Goal: Task Accomplishment & Management: Use online tool/utility

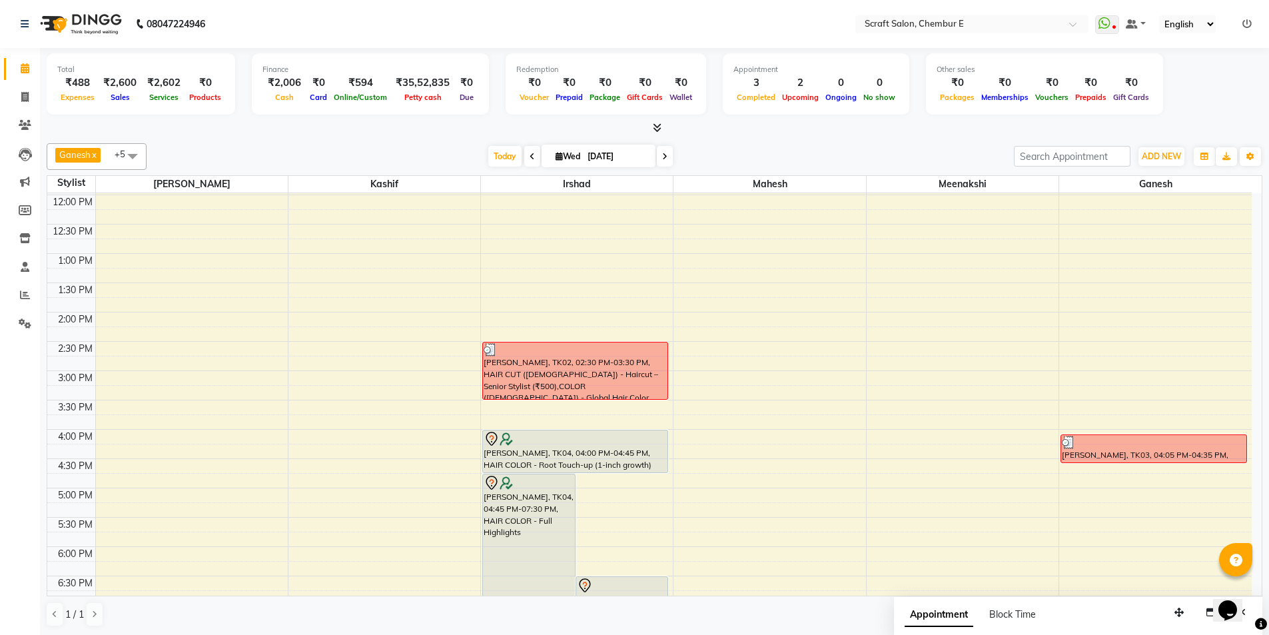
scroll to position [196, 0]
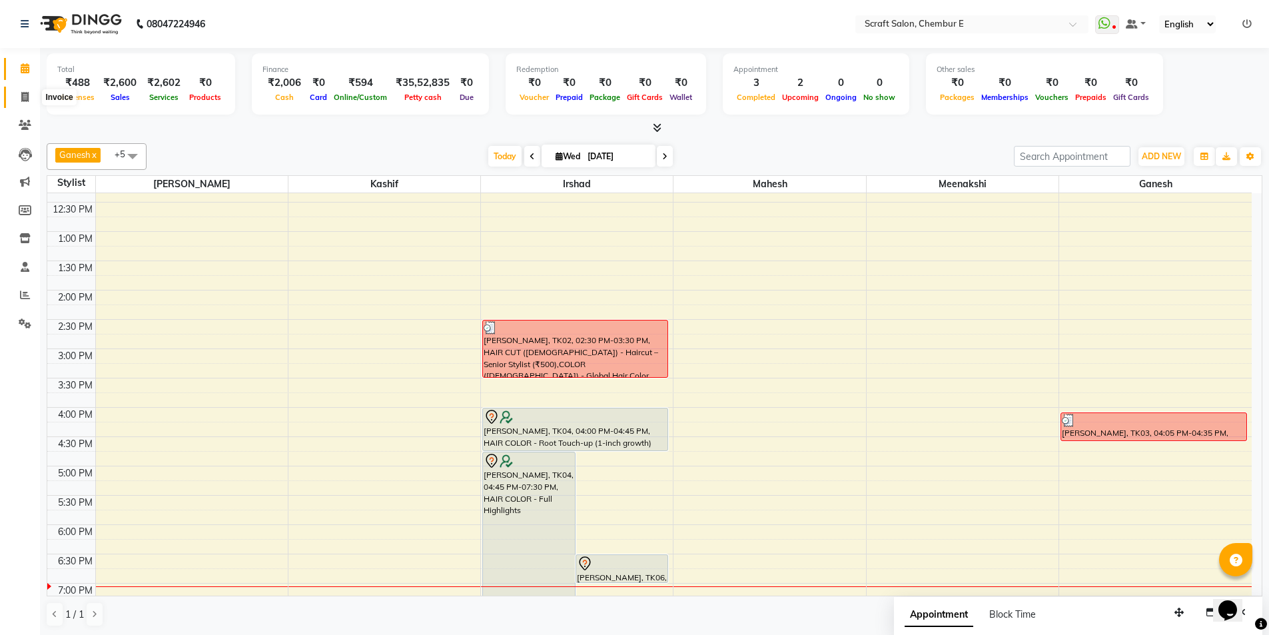
click at [25, 96] on icon at bounding box center [24, 97] width 7 height 10
select select "service"
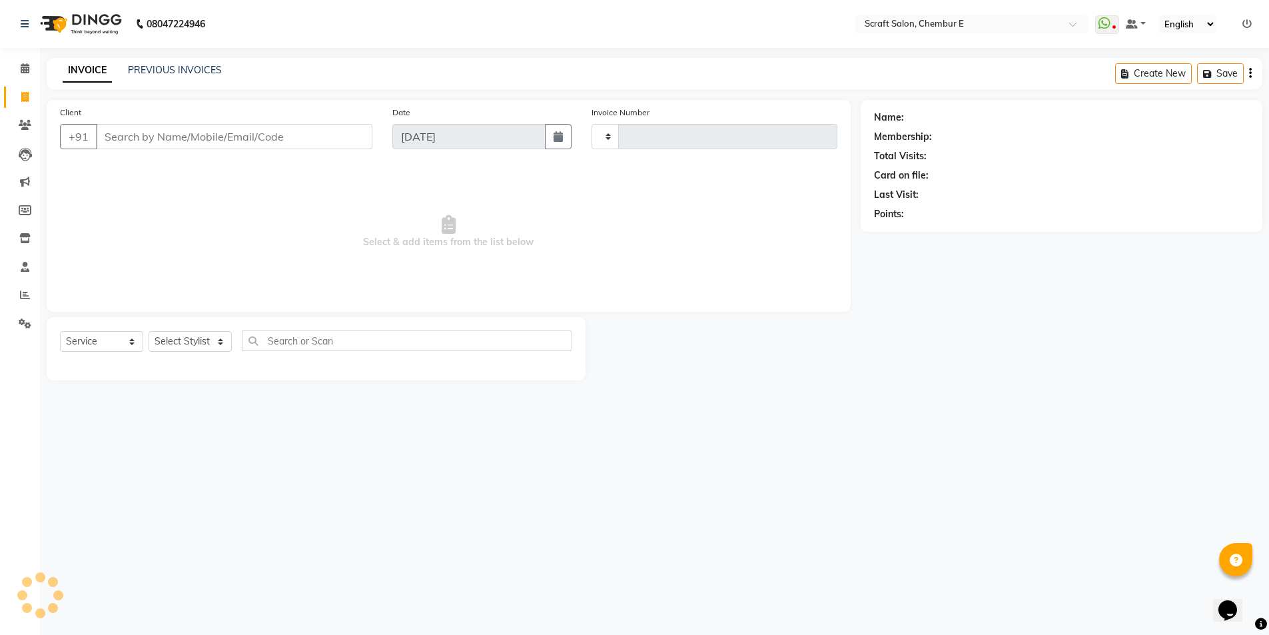
type input "1366"
select select "3922"
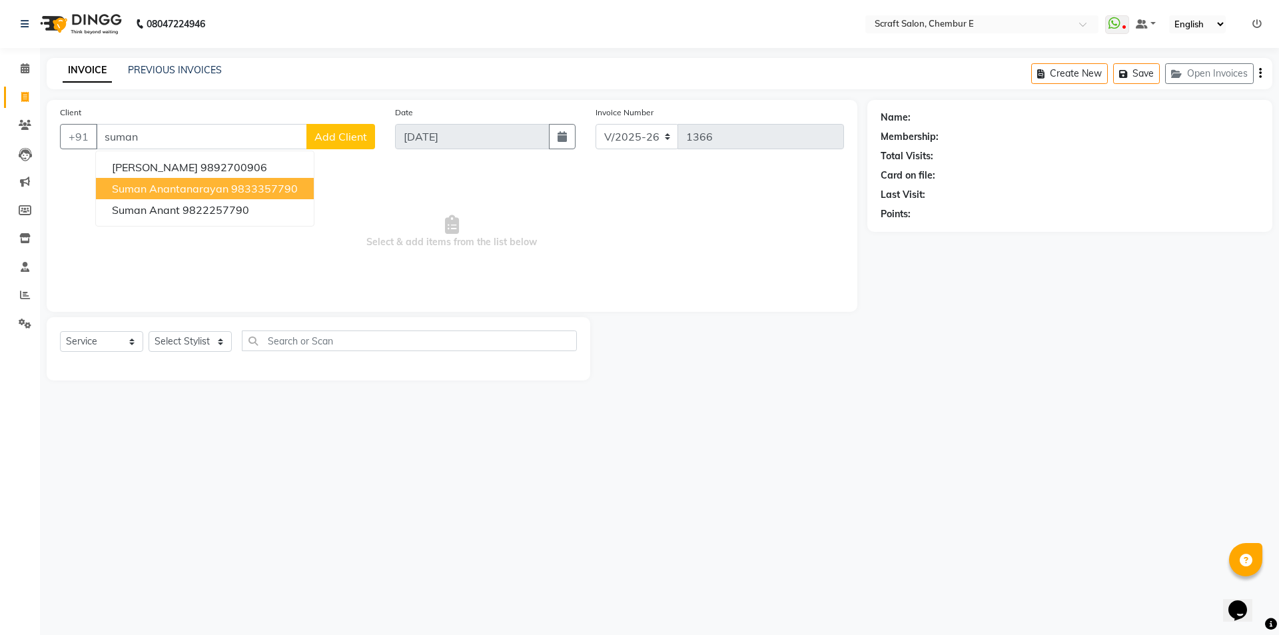
click at [173, 191] on span "Suman Anantanarayan" at bounding box center [170, 188] width 117 height 13
type input "9833357790"
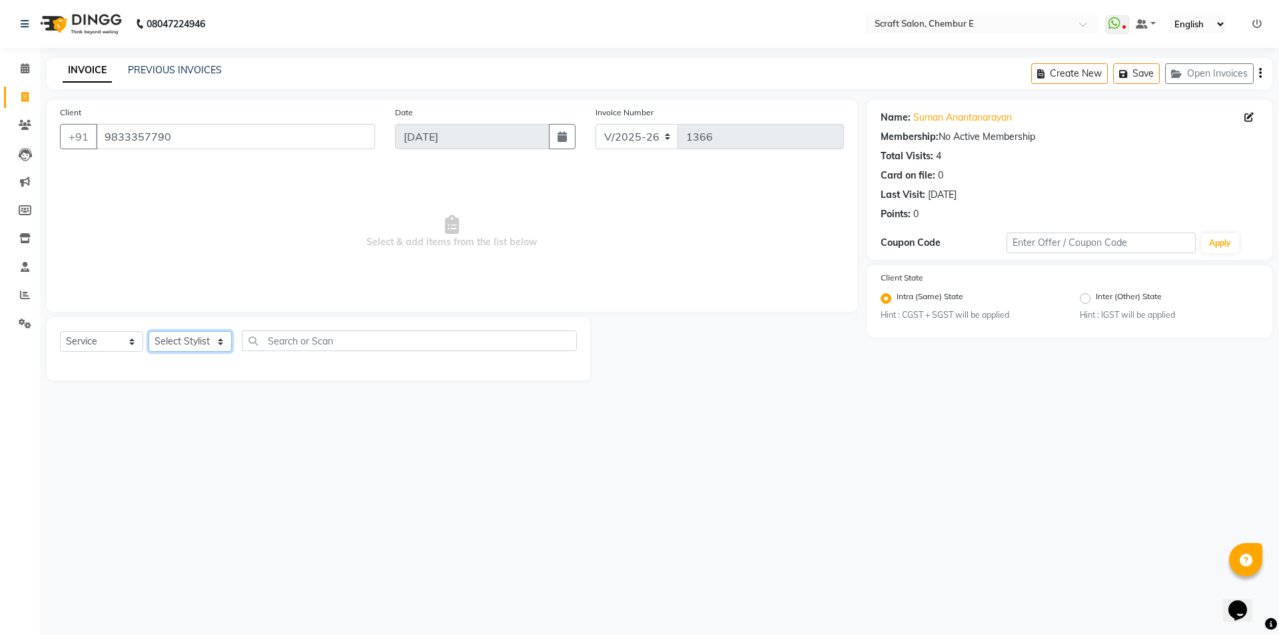
click at [219, 342] on select "Select Stylist Frontdesk Ganesh Irshad Kashif Mahesh Meenakshi Rasika Shahin Sh…" at bounding box center [190, 341] width 83 height 21
select select "81195"
click at [149, 331] on select "Select Stylist Frontdesk Ganesh Irshad Kashif Mahesh Meenakshi Rasika Shahin Sh…" at bounding box center [190, 341] width 83 height 21
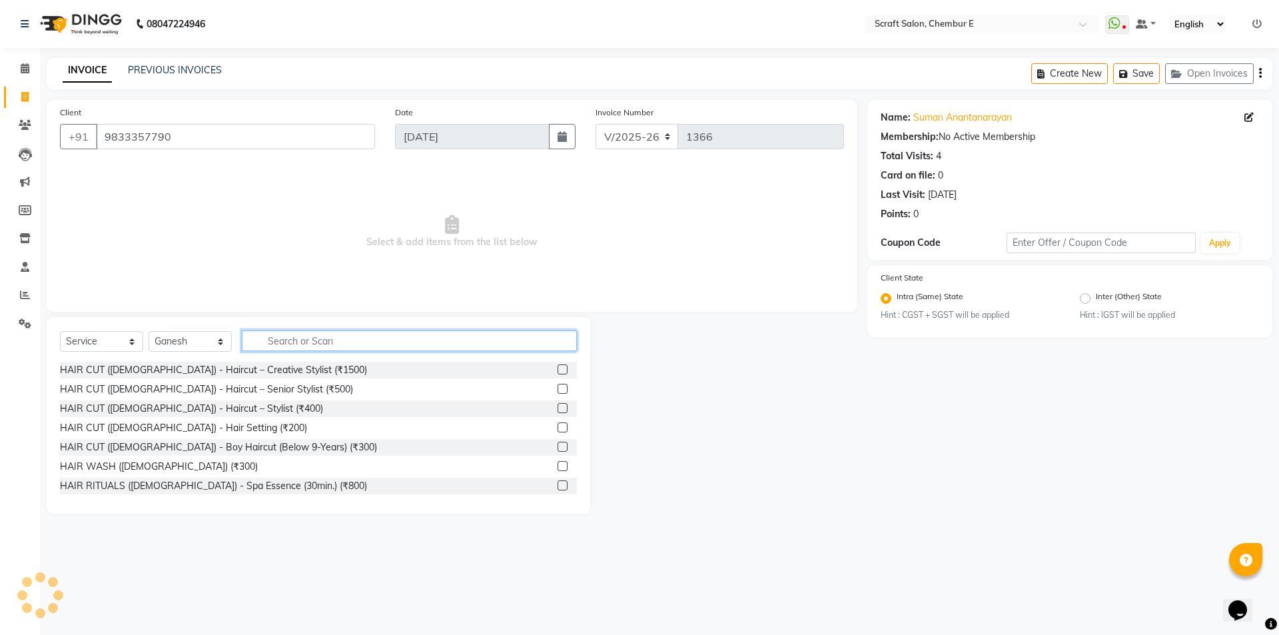
click at [358, 341] on input "text" at bounding box center [409, 340] width 335 height 21
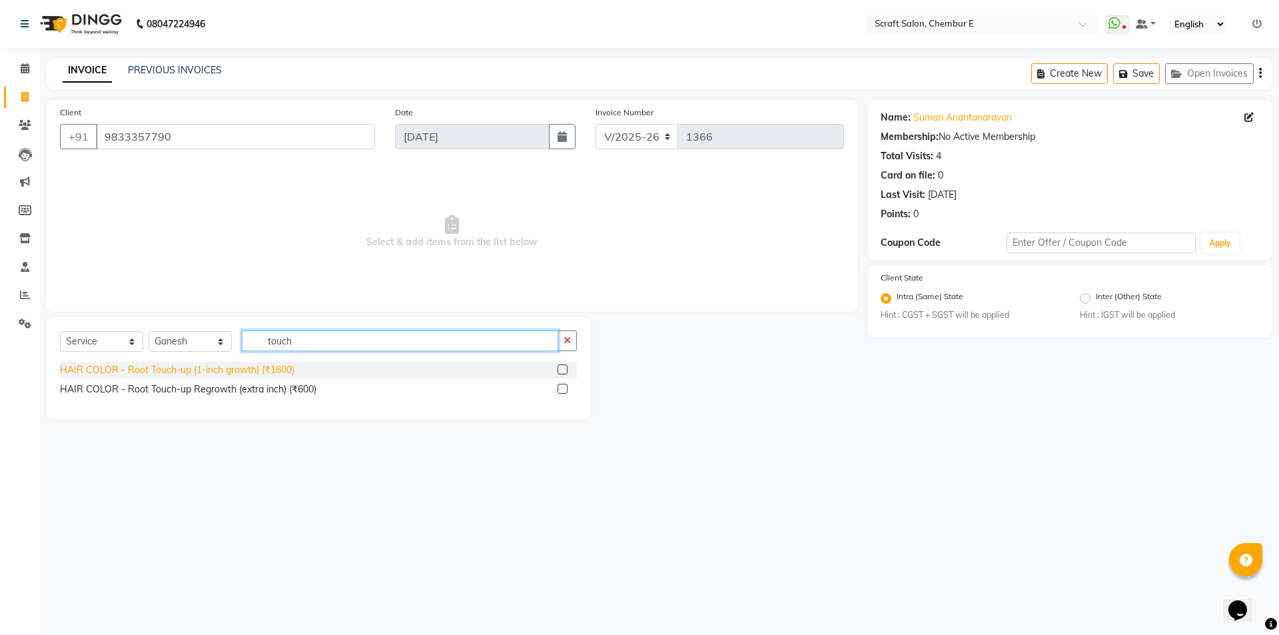
type input "touch"
click at [219, 369] on div "HAIR COLOR - Root Touch-up (1-inch growth) (₹1600)" at bounding box center [177, 370] width 235 height 14
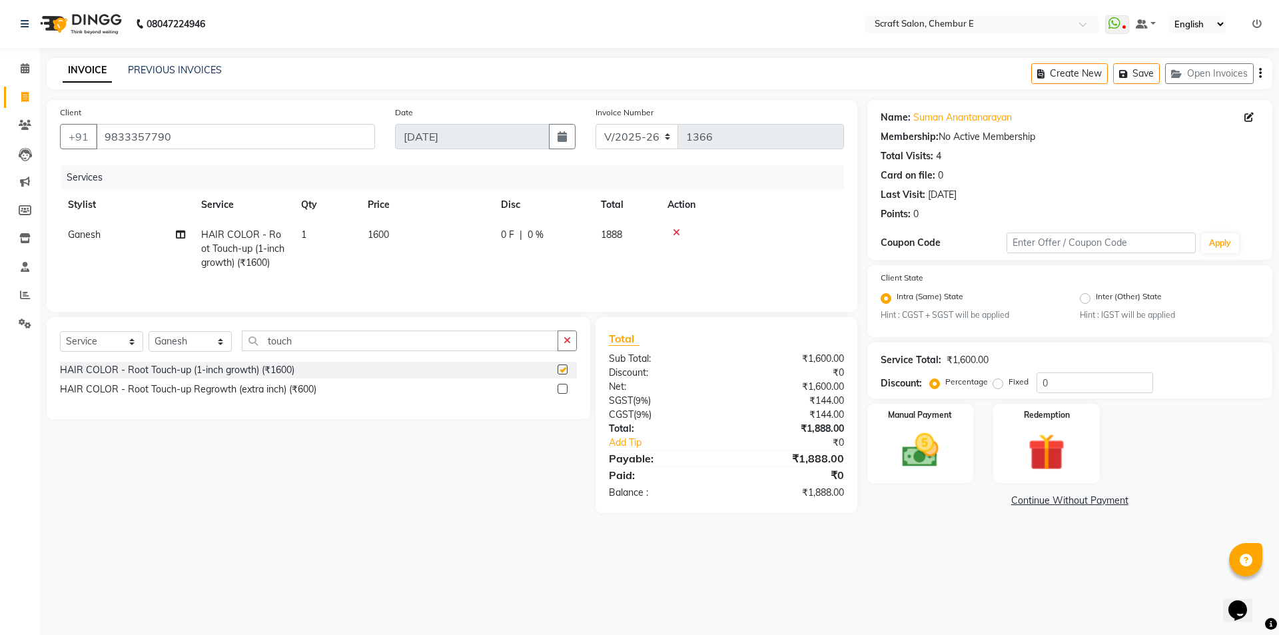
checkbox input "false"
click at [380, 344] on input "touch" at bounding box center [400, 340] width 316 height 21
type input "t"
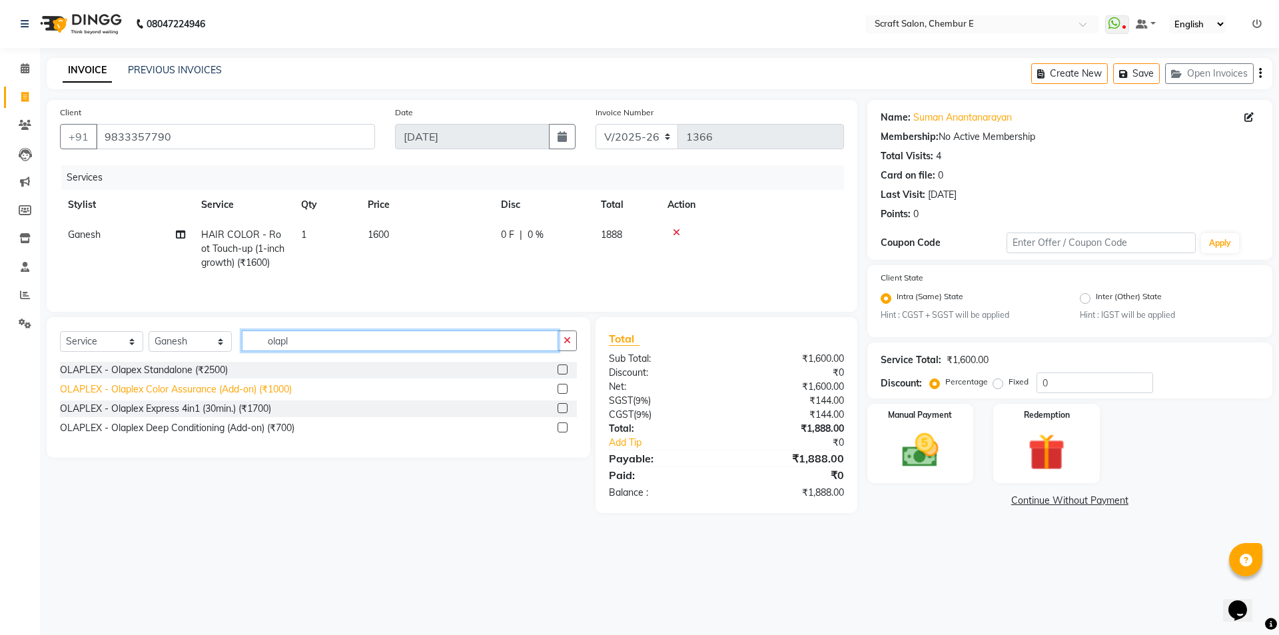
type input "olapl"
click at [256, 390] on div "OLAPLEX - Olaplex Color Assurance (Add-on) (₹1000)" at bounding box center [176, 389] width 232 height 14
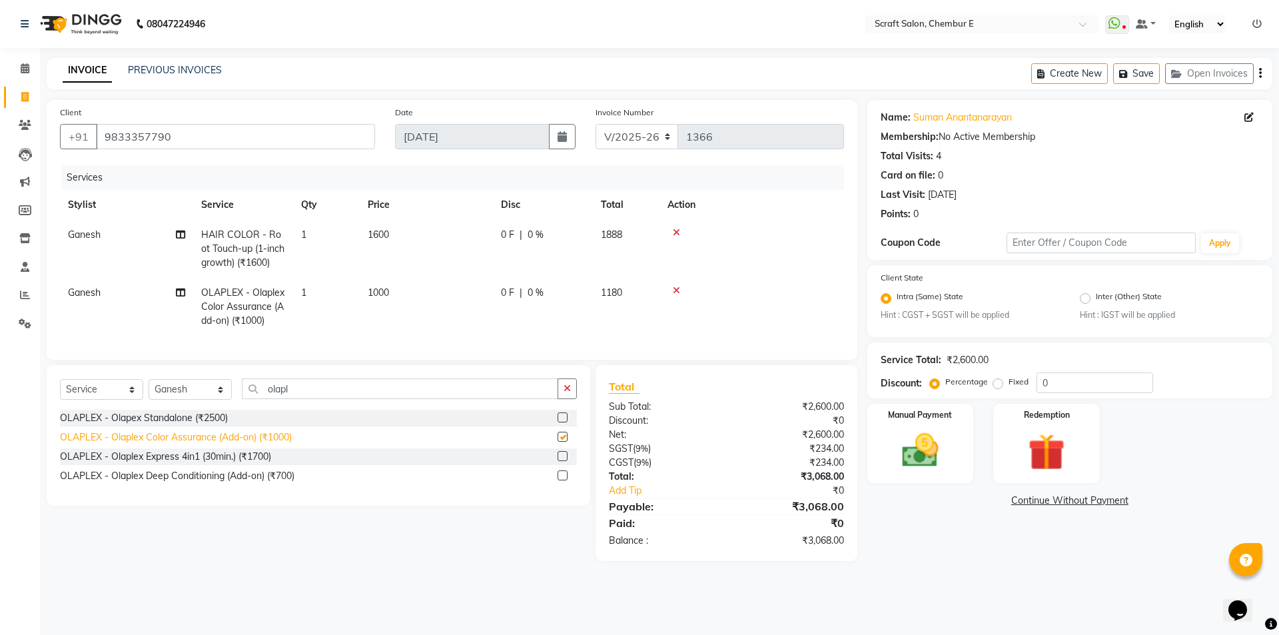
checkbox input "false"
drag, startPoint x: 221, startPoint y: 398, endPoint x: 214, endPoint y: 405, distance: 9.9
click at [221, 398] on select "Select Stylist Frontdesk Ganesh Irshad Kashif Mahesh Meenakshi Rasika Shahin Sh…" at bounding box center [190, 389] width 83 height 21
select select "19818"
click at [149, 389] on select "Select Stylist Frontdesk Ganesh Irshad Kashif Mahesh Meenakshi Rasika Shahin Sh…" at bounding box center [190, 389] width 83 height 21
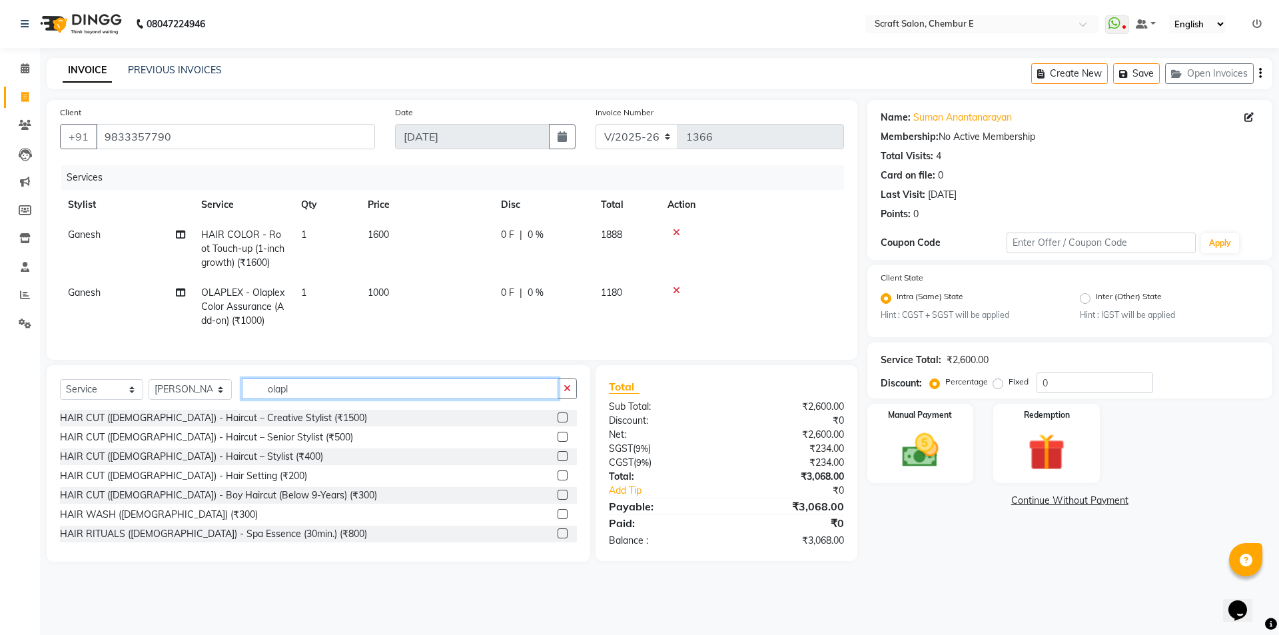
click at [302, 399] on input "olapl" at bounding box center [400, 388] width 316 height 21
type input "o"
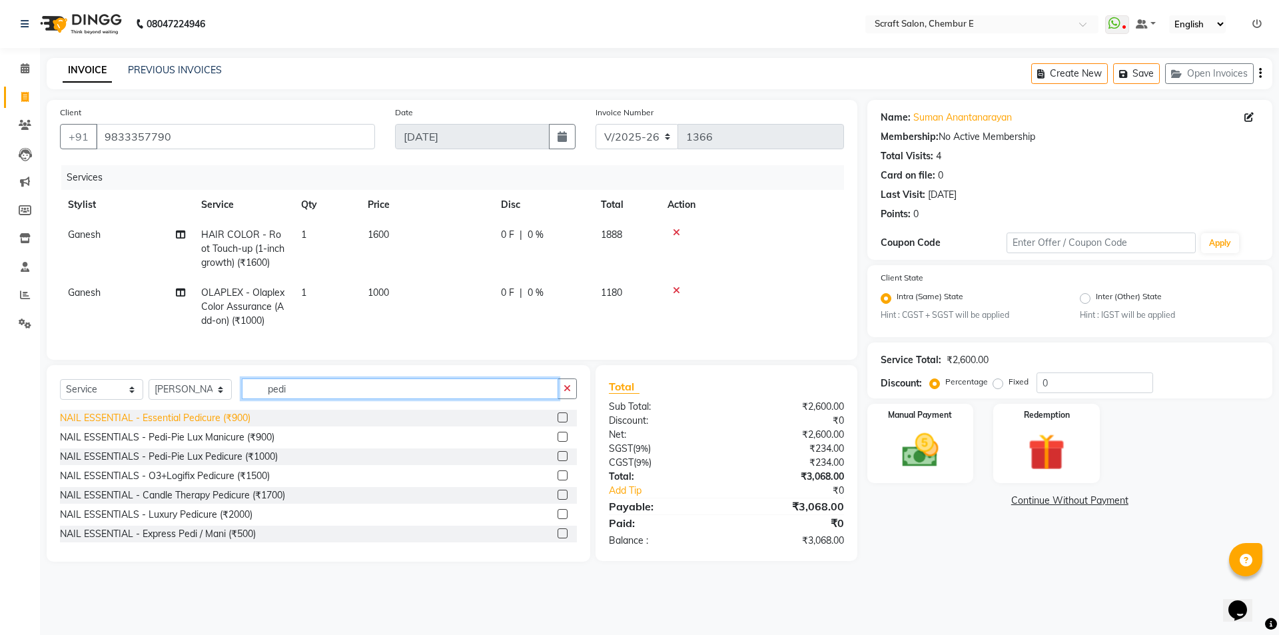
type input "pedi"
click at [235, 425] on div "NAIL ESSENTIAL - Essential Pedicure (₹900)" at bounding box center [155, 418] width 191 height 14
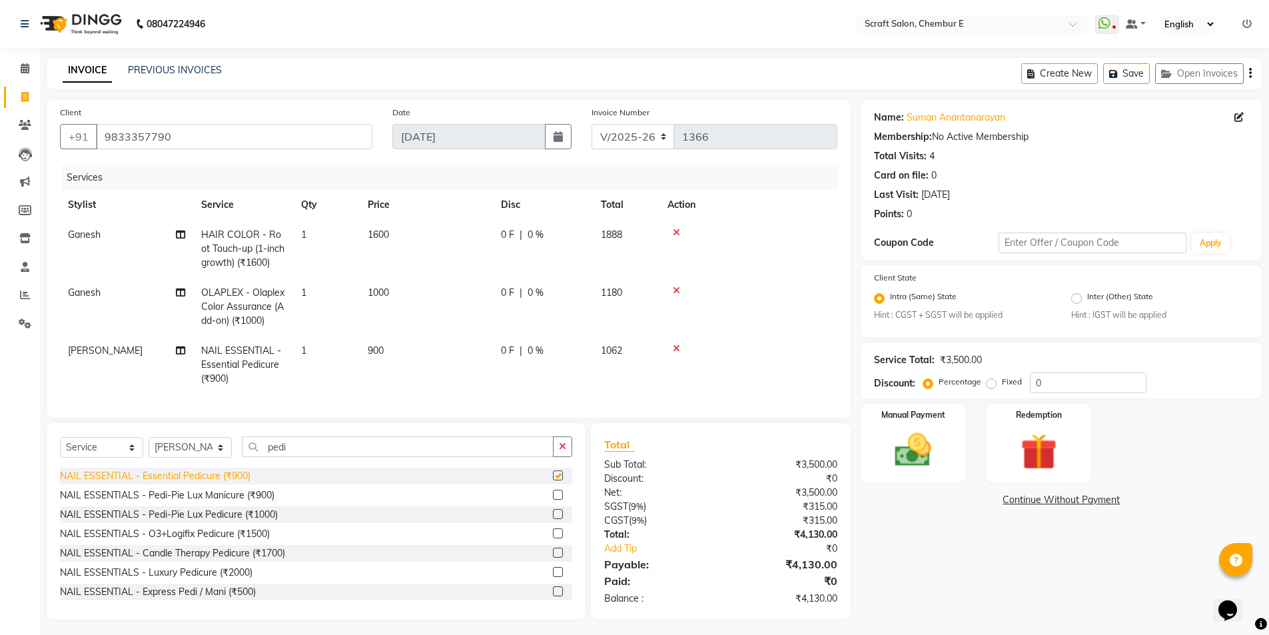
checkbox input "false"
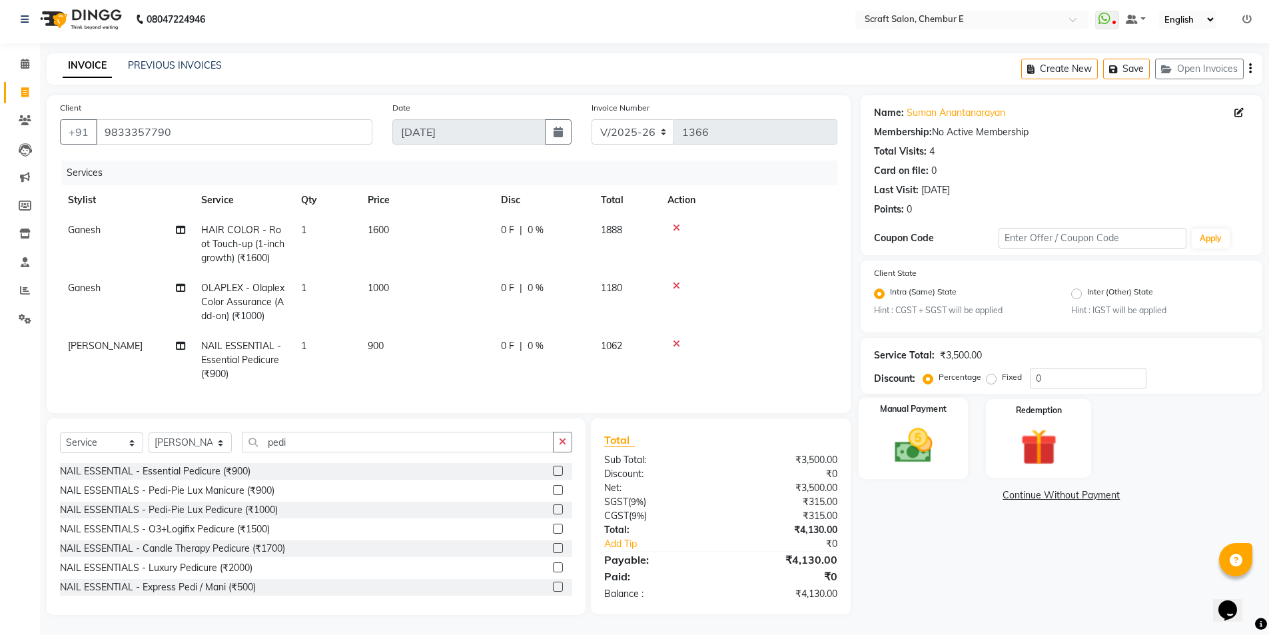
click at [931, 404] on label "Manual Payment" at bounding box center [913, 409] width 67 height 13
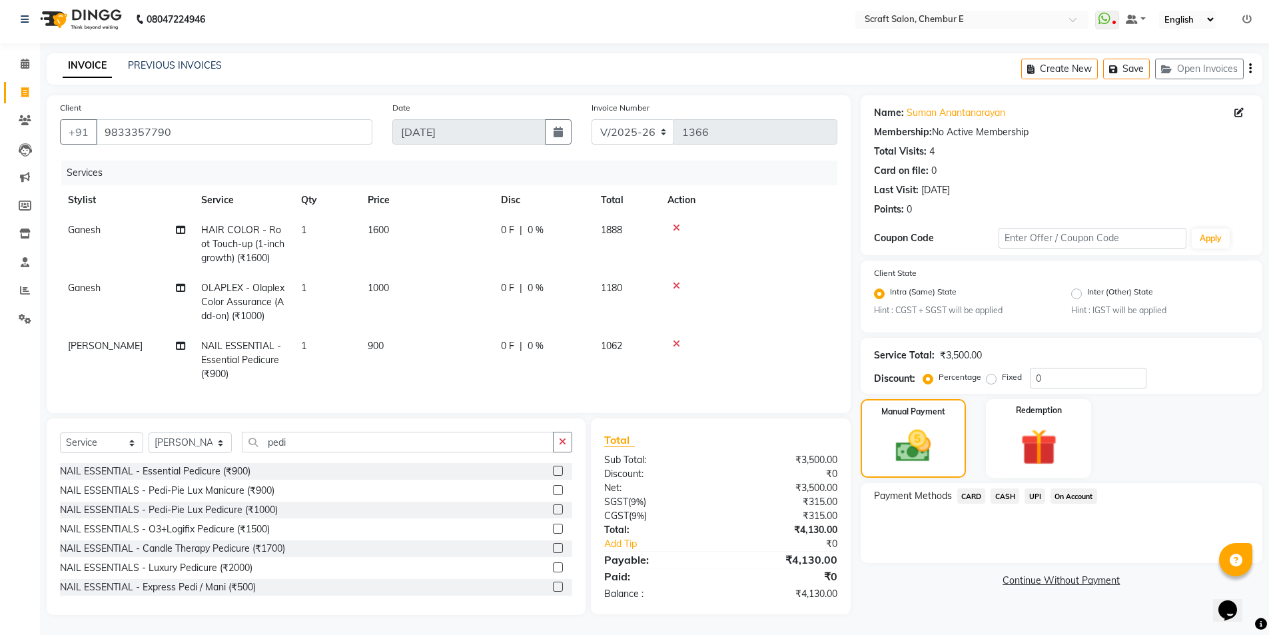
click at [973, 490] on span "CARD" at bounding box center [971, 495] width 29 height 15
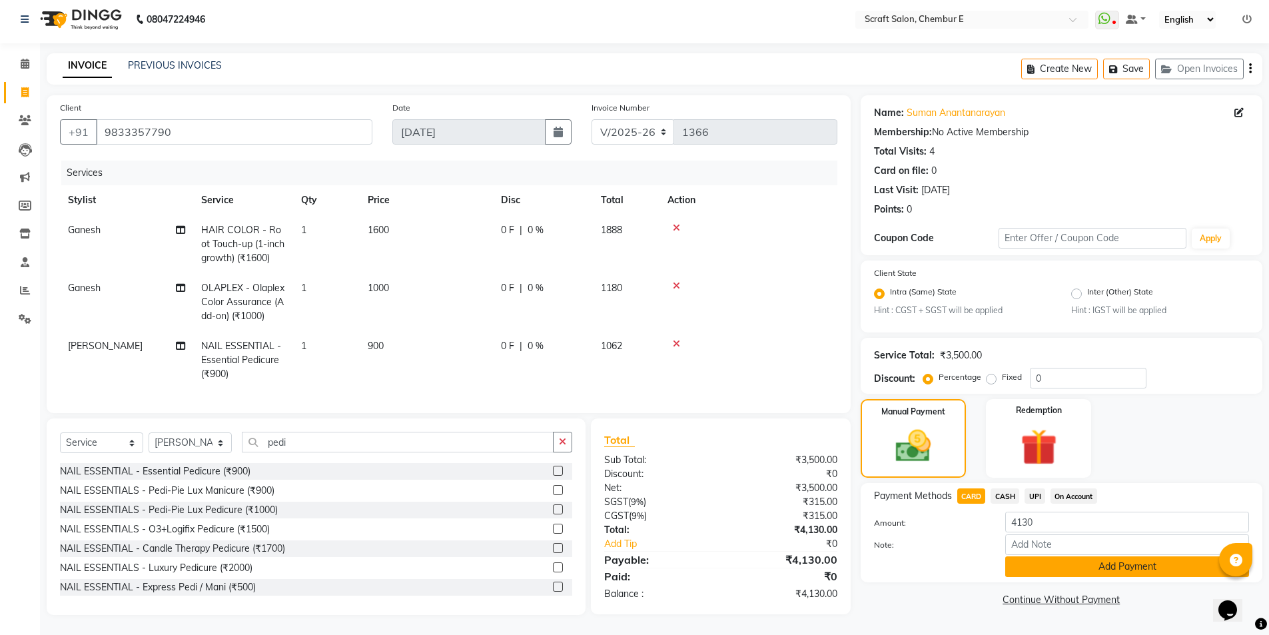
click at [1143, 556] on button "Add Payment" at bounding box center [1127, 566] width 244 height 21
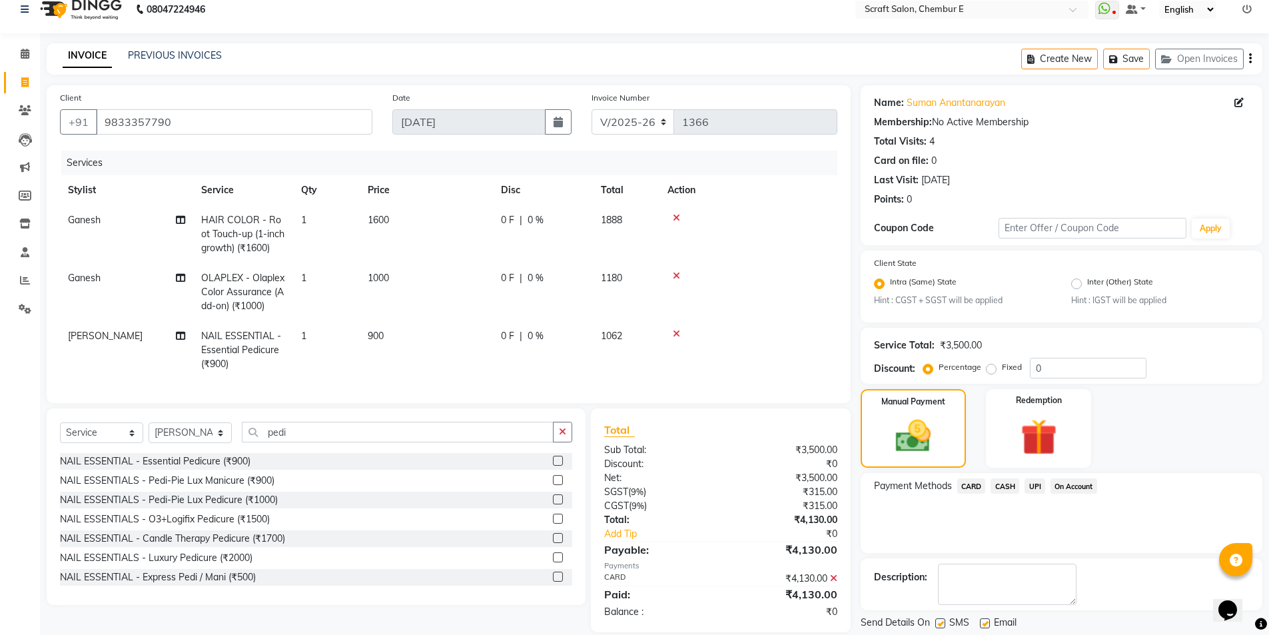
scroll to position [55, 0]
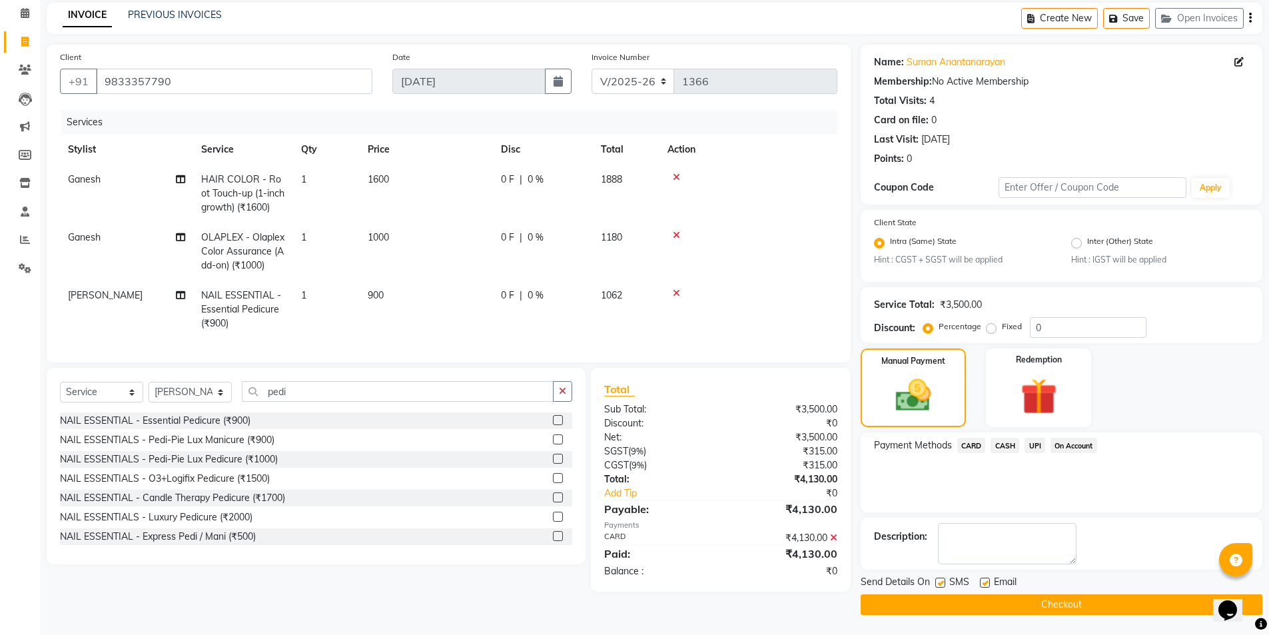
click at [983, 580] on label at bounding box center [985, 583] width 10 height 10
click at [983, 580] on input "checkbox" at bounding box center [984, 583] width 9 height 9
checkbox input "false"
click at [1017, 600] on button "Checkout" at bounding box center [1062, 604] width 402 height 21
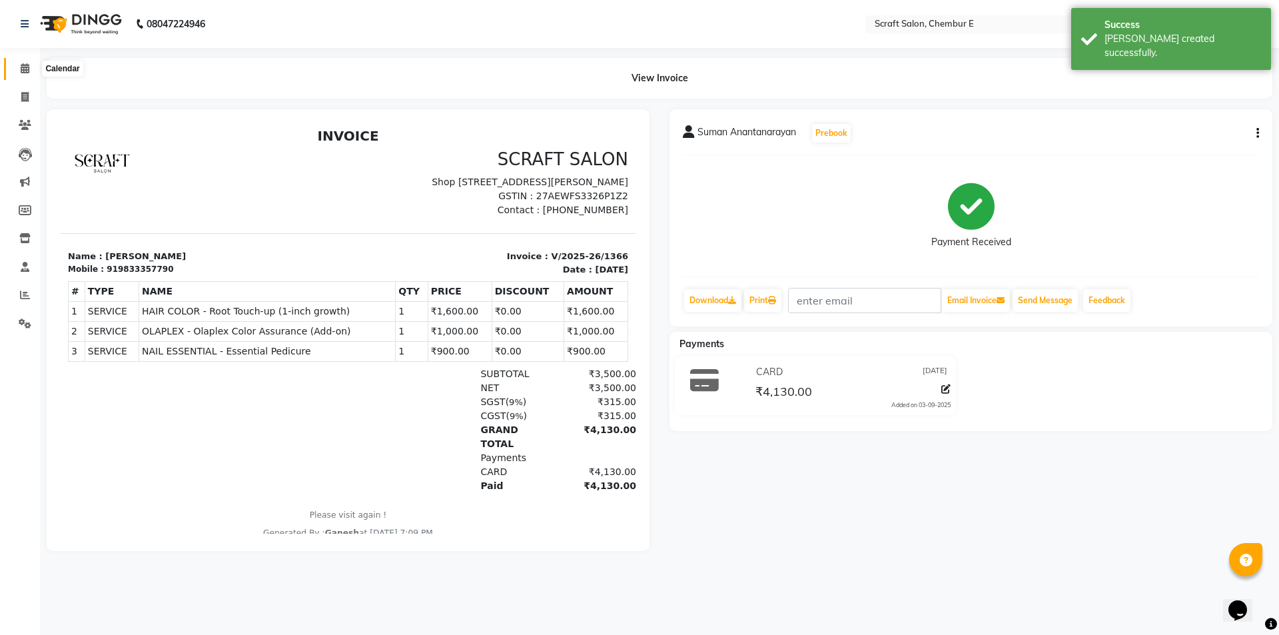
click at [25, 67] on icon at bounding box center [25, 68] width 9 height 10
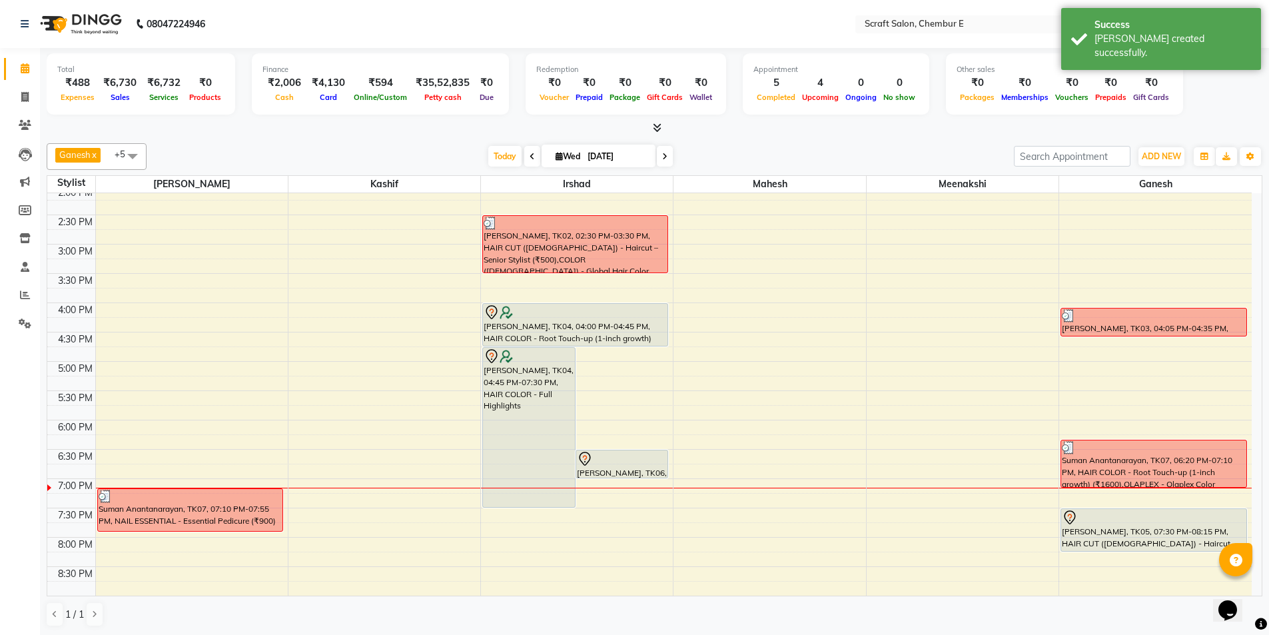
scroll to position [359, 0]
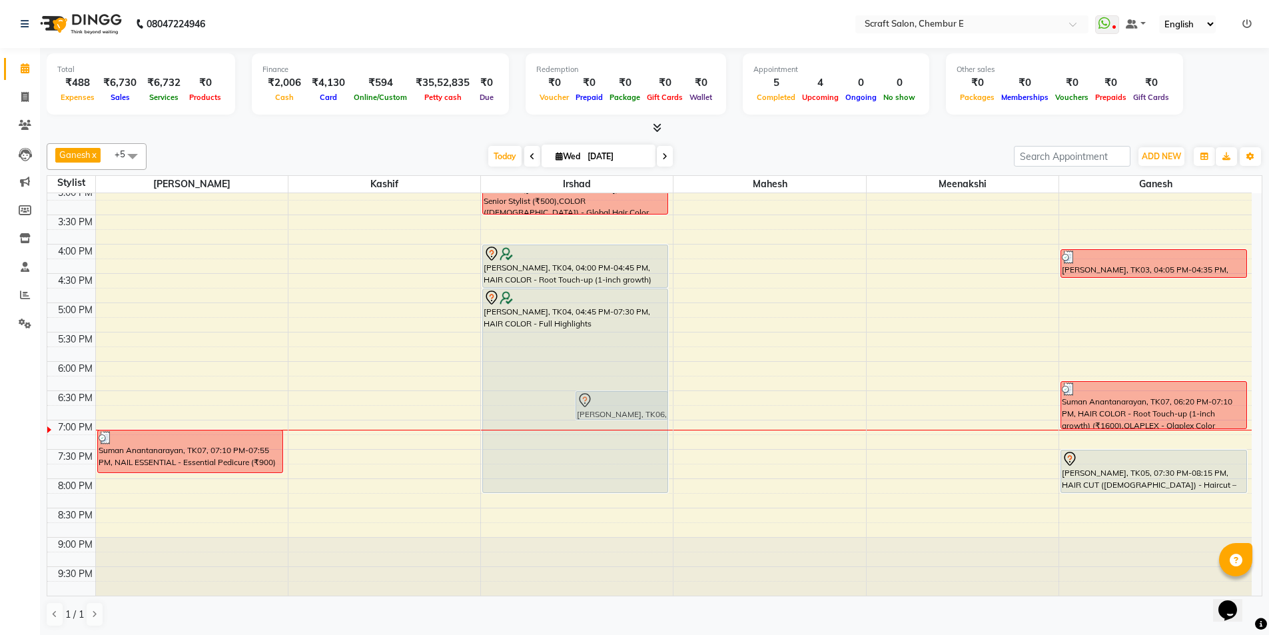
drag, startPoint x: 548, startPoint y: 445, endPoint x: 553, endPoint y: 492, distance: 47.5
click at [553, 492] on div "Sharmila Jain, TK04, 04:45 PM-07:30 PM, HAIR COLOR - Full Highlights Karan Aror…" at bounding box center [577, 215] width 192 height 762
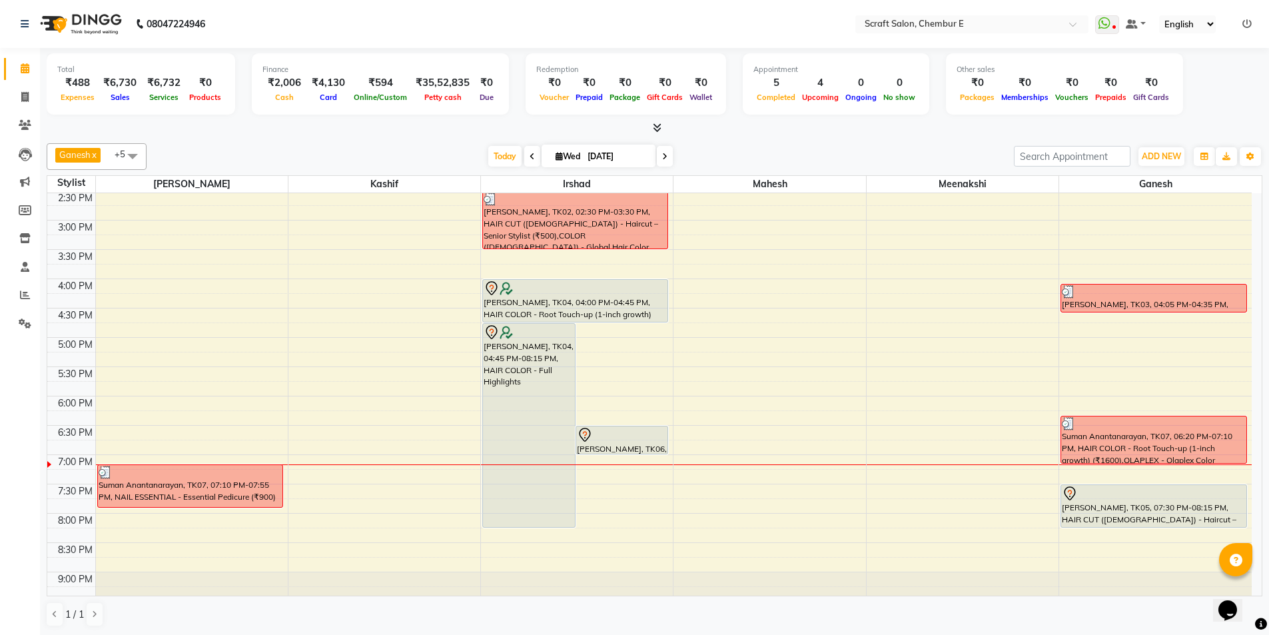
scroll to position [359, 0]
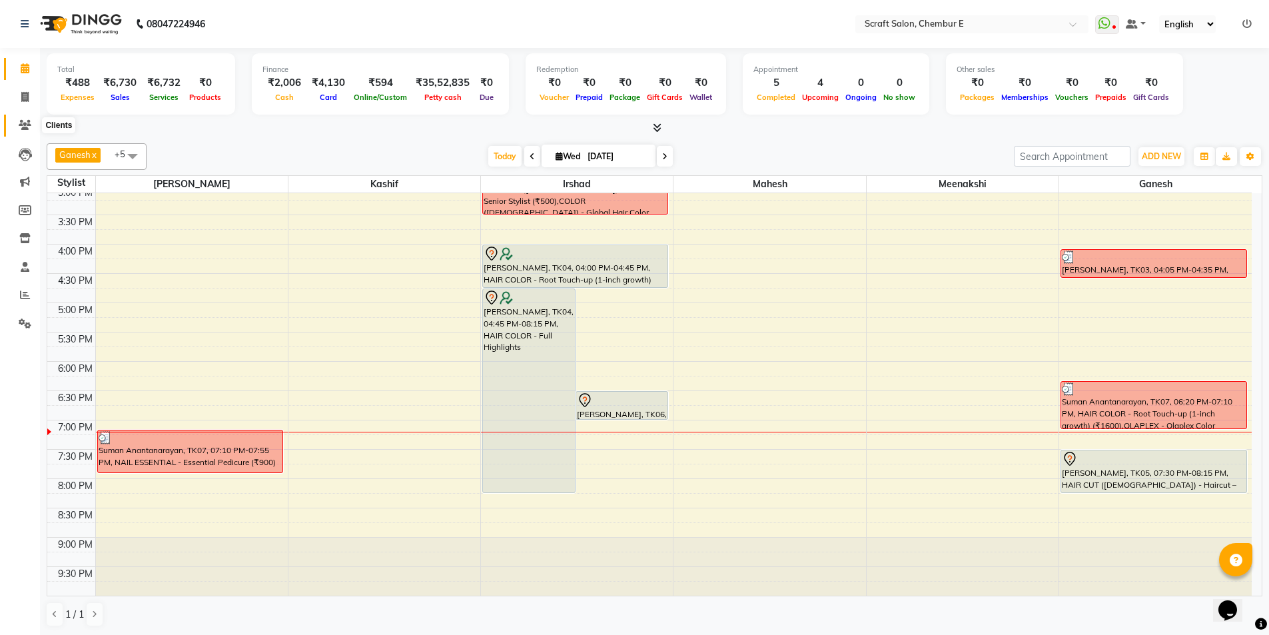
click at [19, 127] on icon at bounding box center [25, 125] width 13 height 10
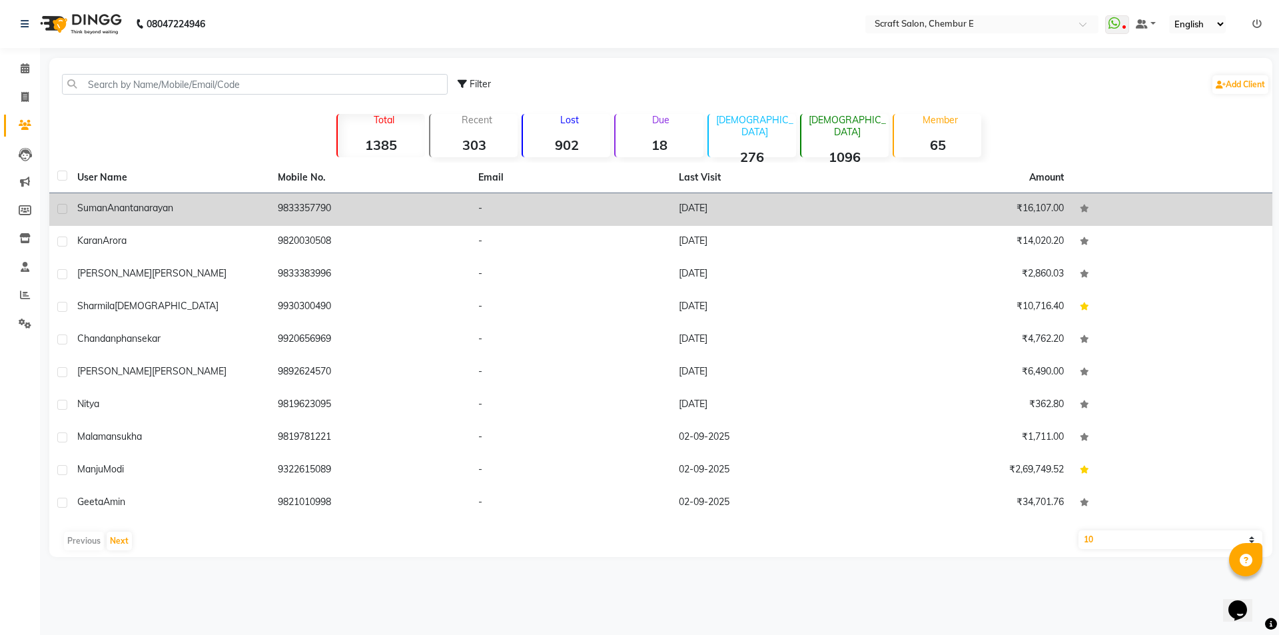
click at [115, 211] on span "Anantanarayan" at bounding box center [140, 208] width 66 height 12
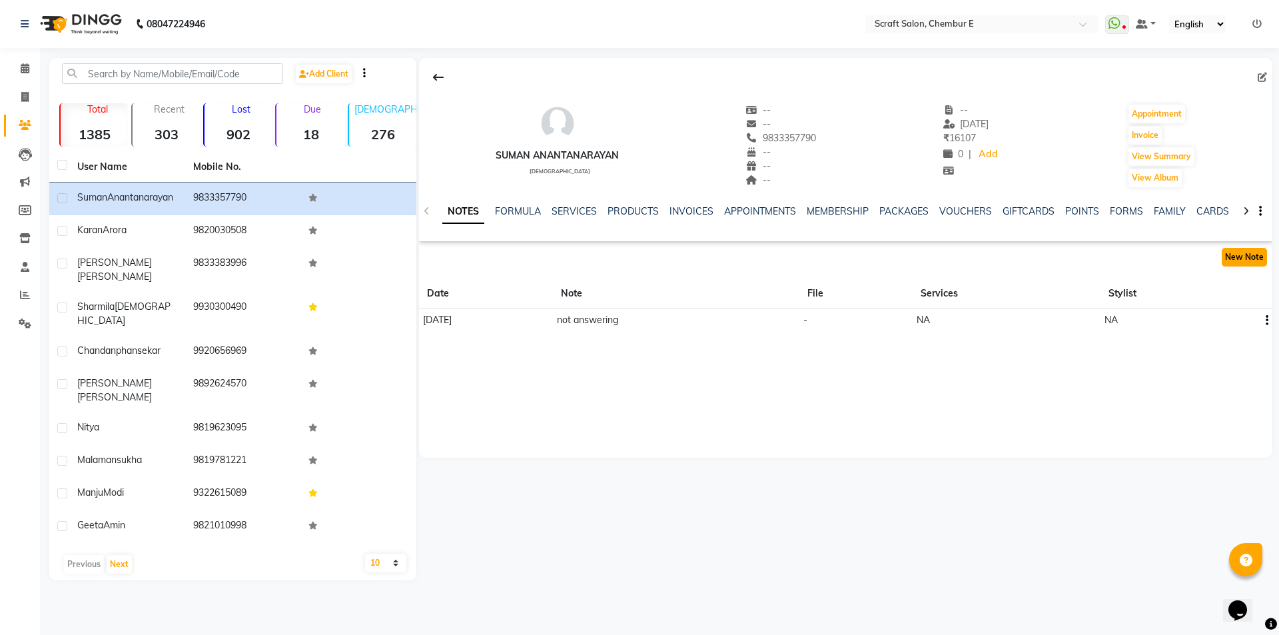
click at [1245, 263] on button "New Note" at bounding box center [1244, 257] width 45 height 19
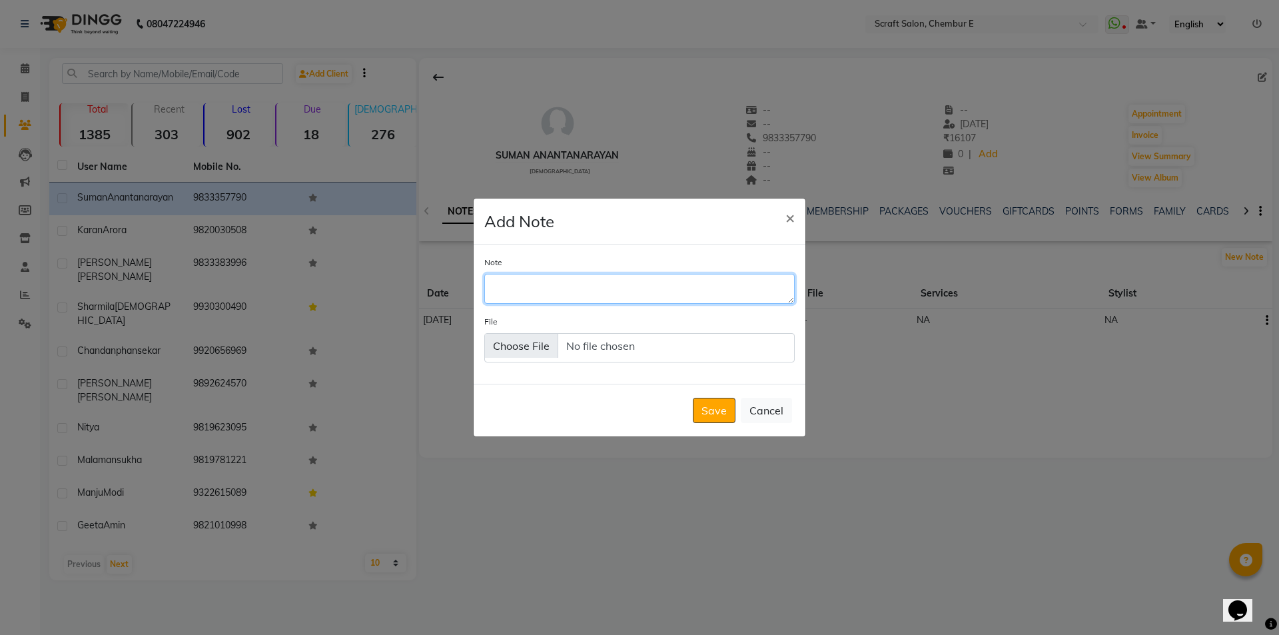
click at [573, 290] on textarea "Note" at bounding box center [639, 288] width 310 height 29
click at [575, 287] on textarea "4-0 35g + 4-88 8g + 5-99 8g. + 20 vol" at bounding box center [639, 288] width 310 height 29
click at [630, 285] on textarea "4-0 35g + 4-88 8g + 5-99 8g. + 20 vol" at bounding box center [639, 288] width 310 height 29
type textarea "4-0 35g + 4-88 8g + 5-99 8g. + 20 vol"
click at [723, 408] on button "Save" at bounding box center [714, 410] width 43 height 25
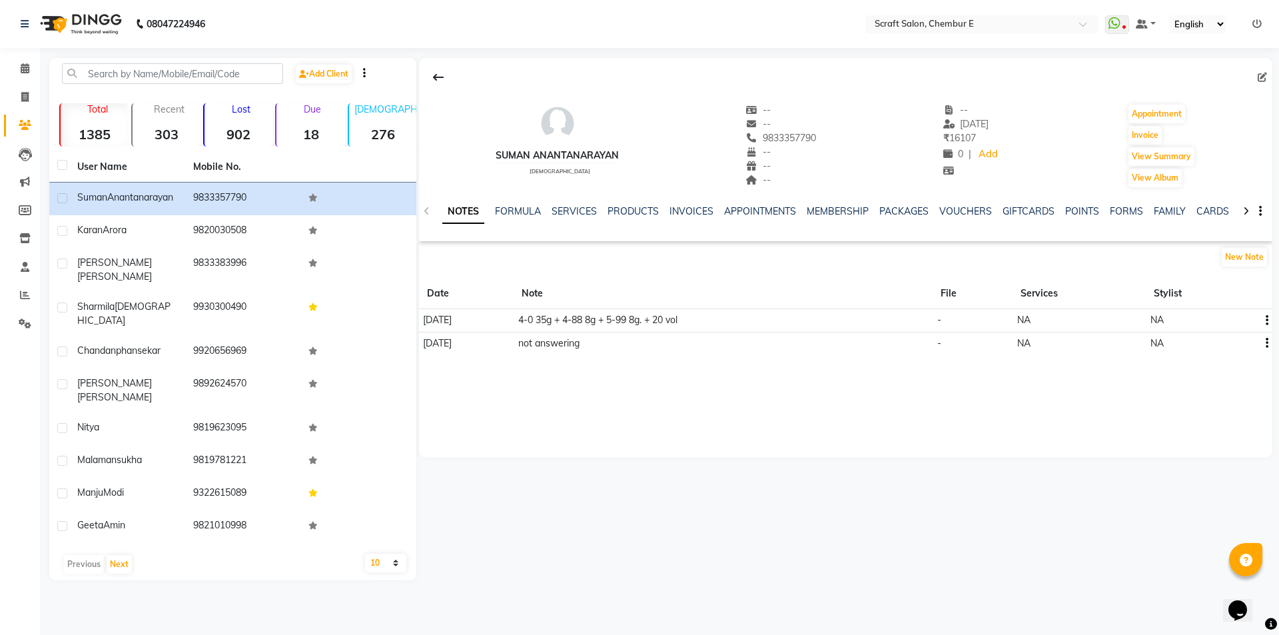
click at [548, 402] on div "Suman Anantanarayan [DEMOGRAPHIC_DATA] -- -- 9833357790 -- -- -- -- [DATE] ₹ 16…" at bounding box center [846, 258] width 854 height 400
click at [23, 73] on icon at bounding box center [25, 68] width 9 height 10
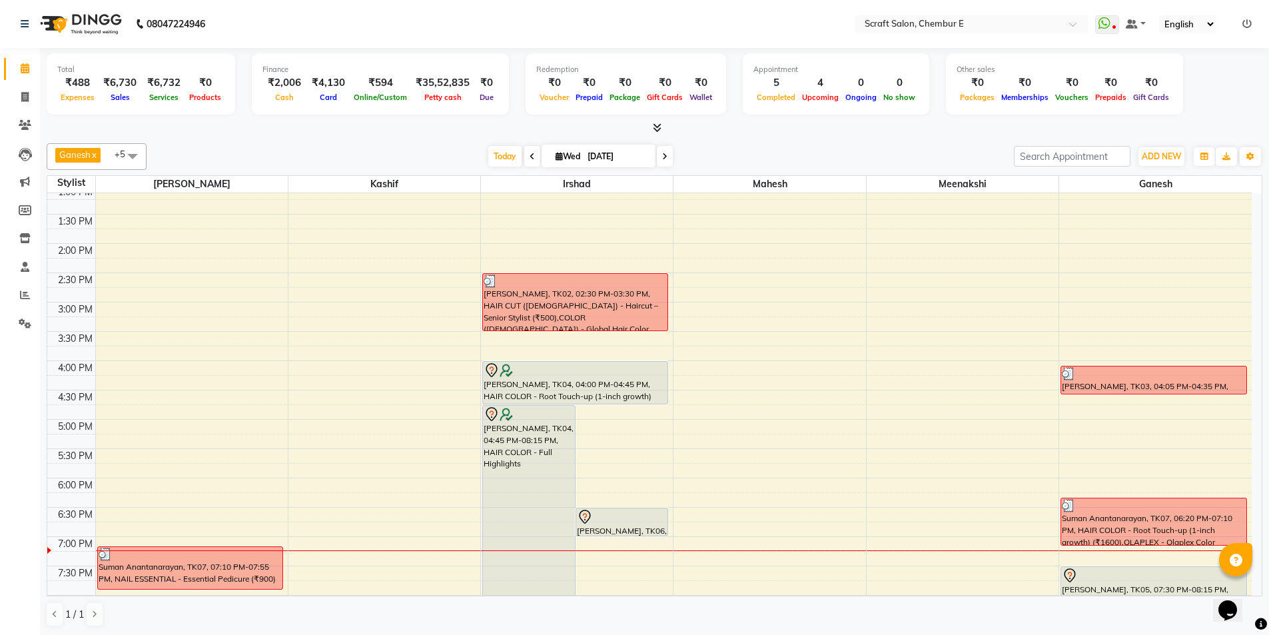
scroll to position [359, 0]
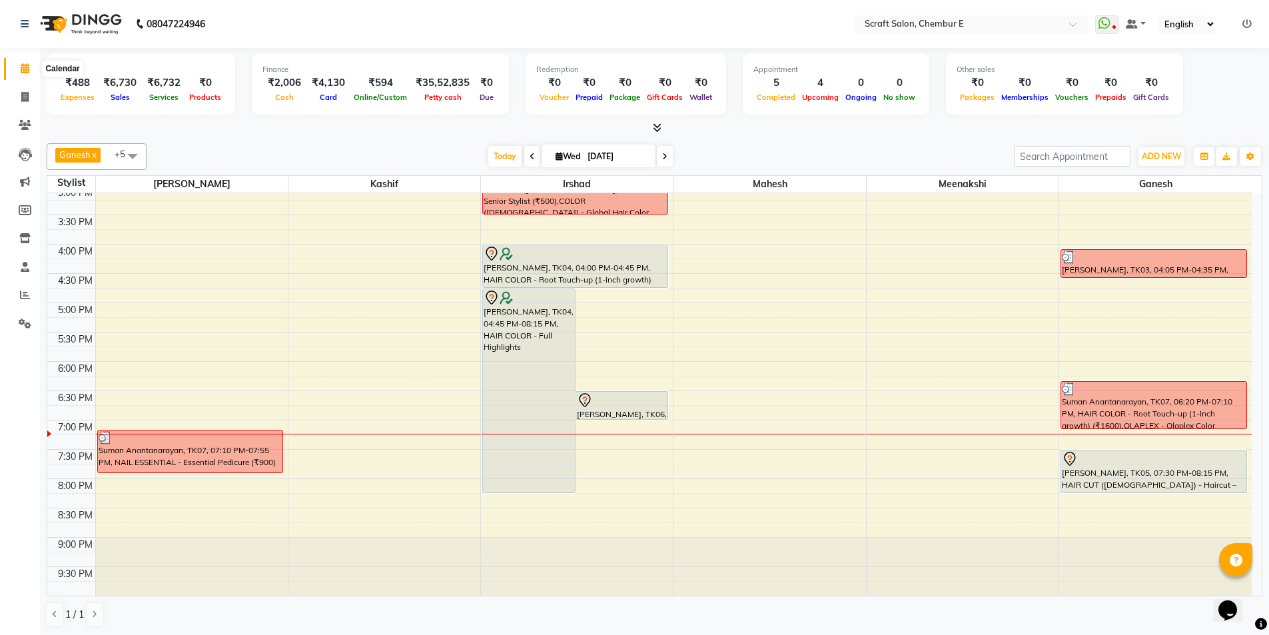
click at [25, 70] on icon at bounding box center [25, 68] width 9 height 10
click at [654, 400] on div at bounding box center [622, 400] width 91 height 16
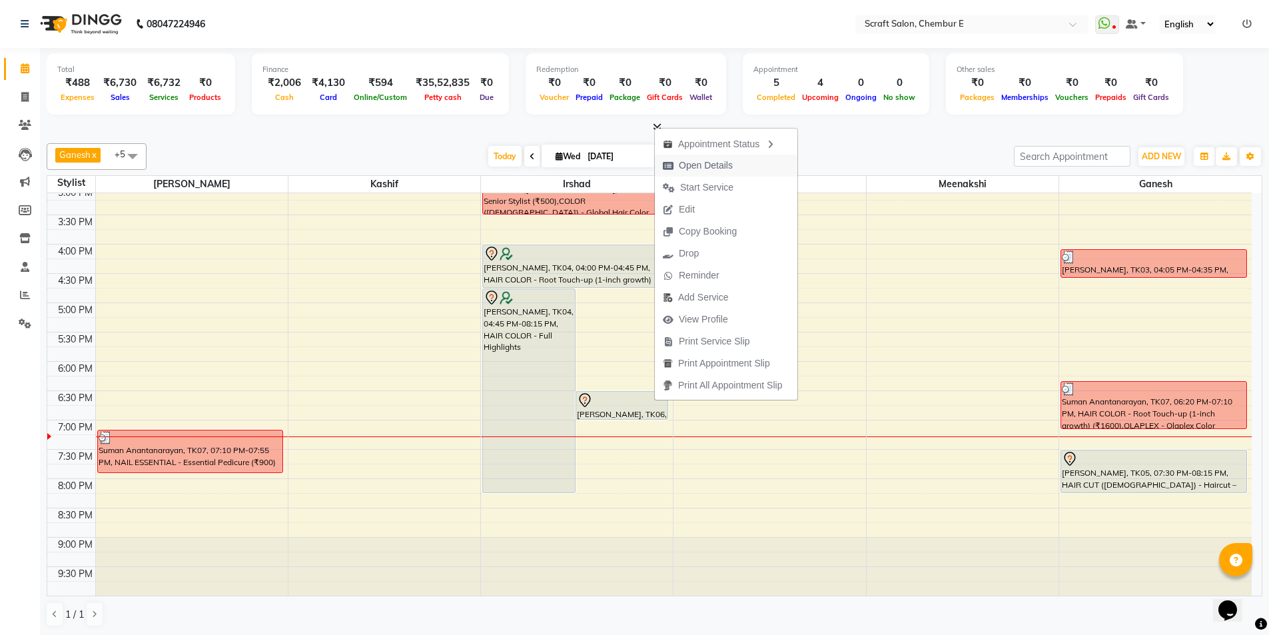
click at [709, 165] on span "Open Details" at bounding box center [706, 166] width 54 height 14
select select "7"
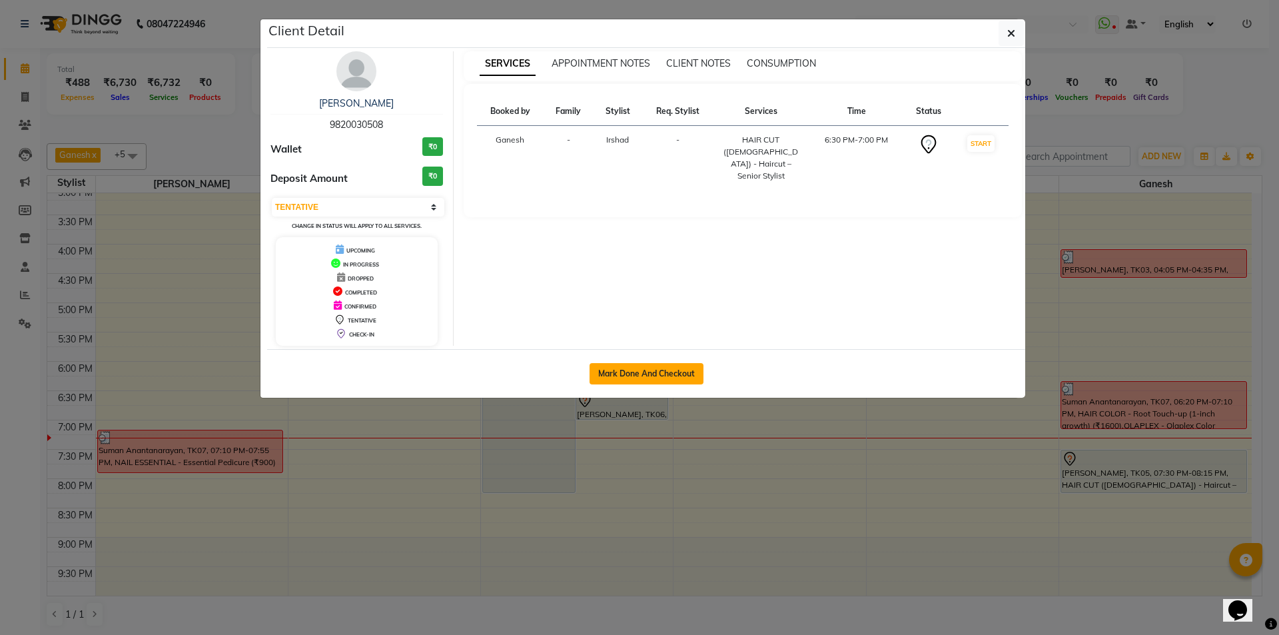
click at [648, 368] on button "Mark Done And Checkout" at bounding box center [647, 373] width 114 height 21
select select "service"
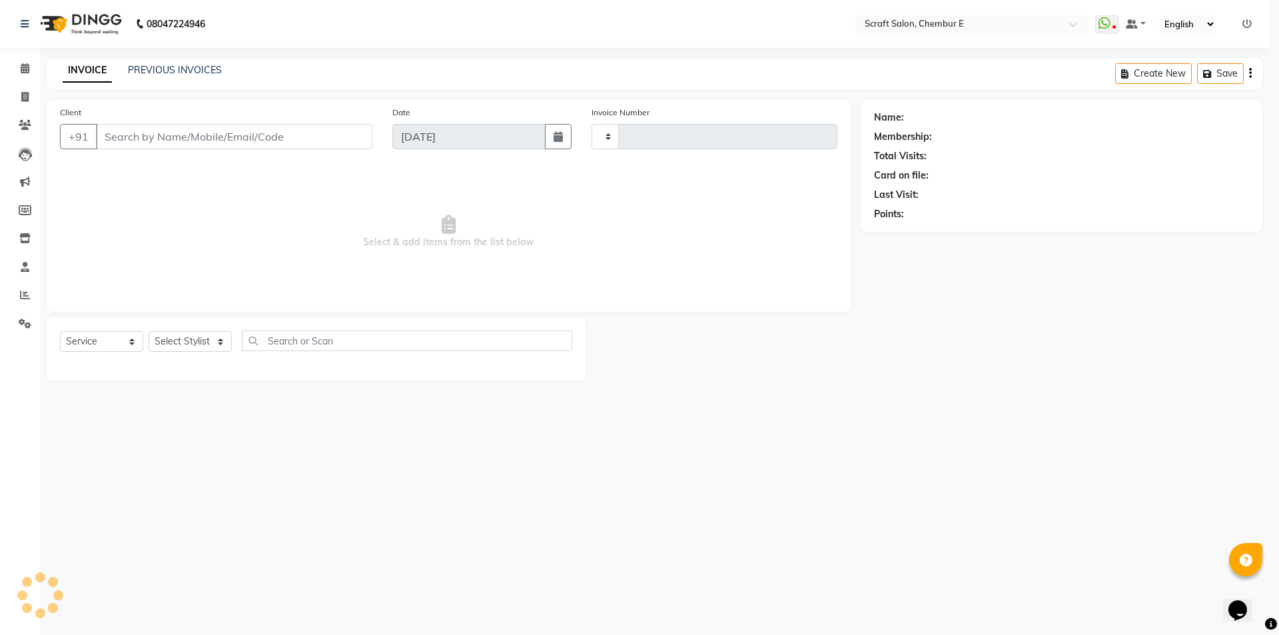
type input "1367"
select select "3922"
select select "3"
type input "9820030508"
select select "33658"
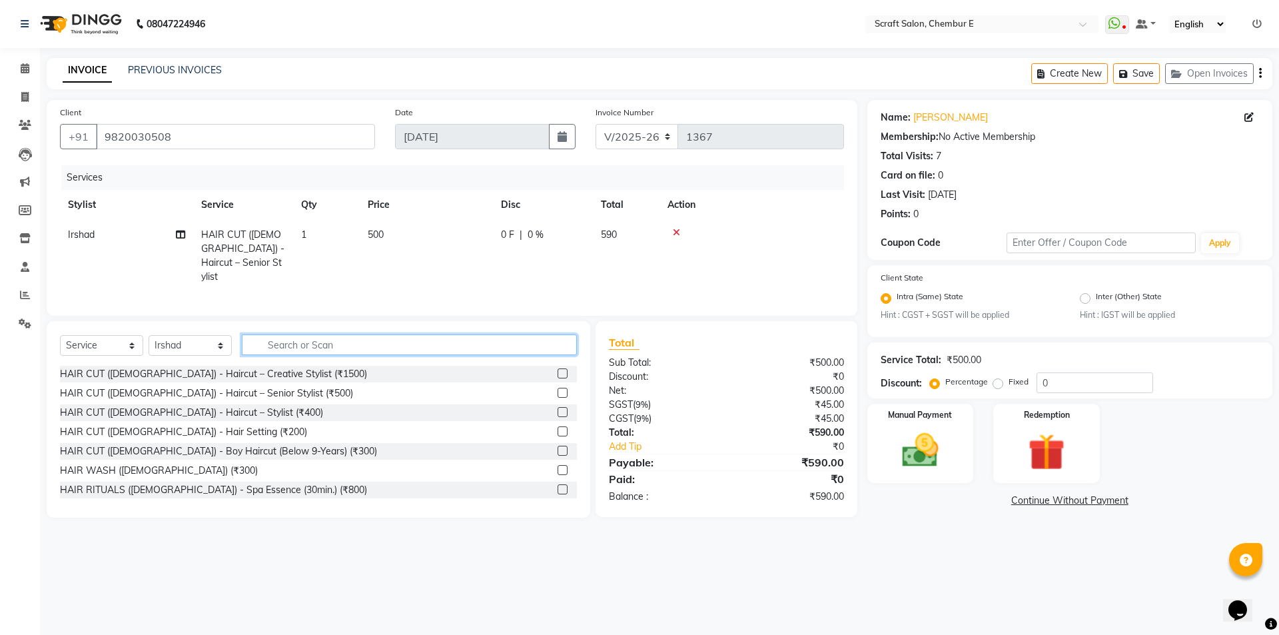
click at [328, 344] on input "text" at bounding box center [409, 344] width 335 height 21
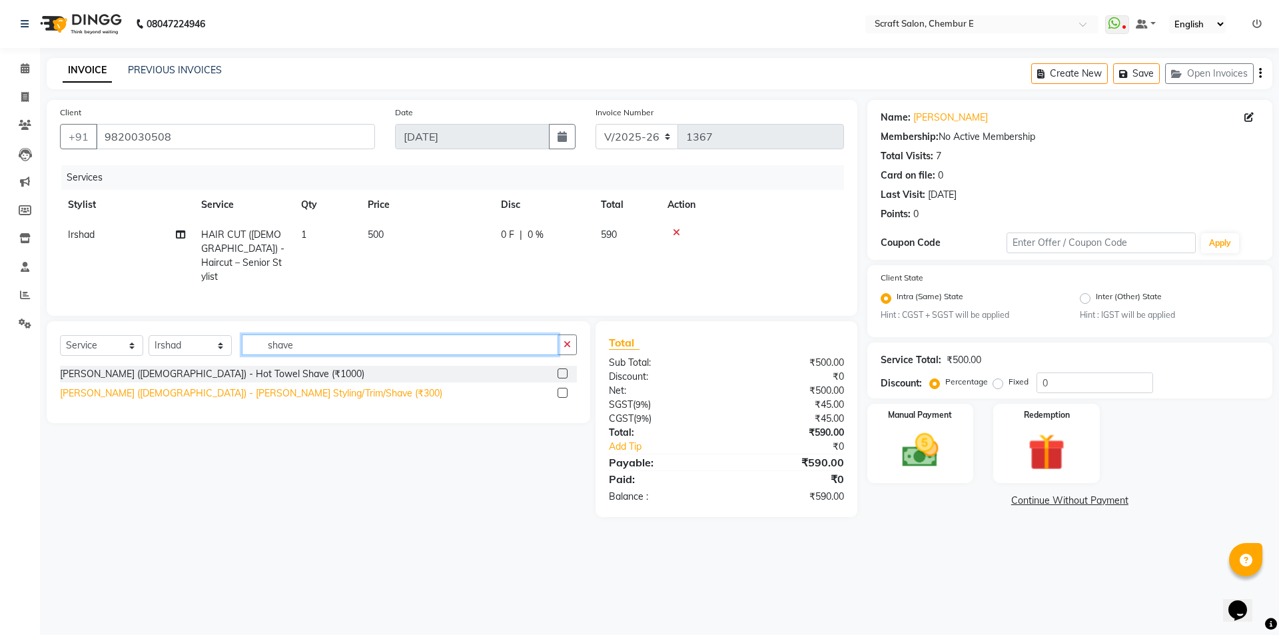
type input "shave"
click at [243, 390] on div "[PERSON_NAME] ([DEMOGRAPHIC_DATA]) - [PERSON_NAME] Styling/Trim/Shave (₹300)" at bounding box center [251, 393] width 382 height 14
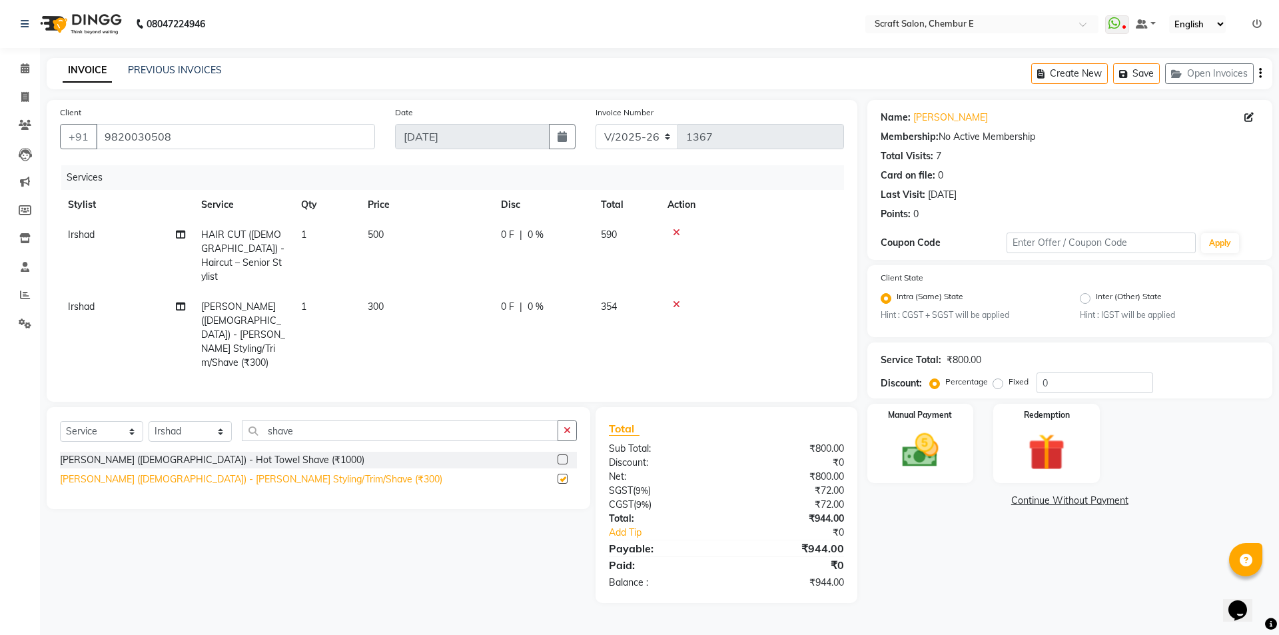
checkbox input "false"
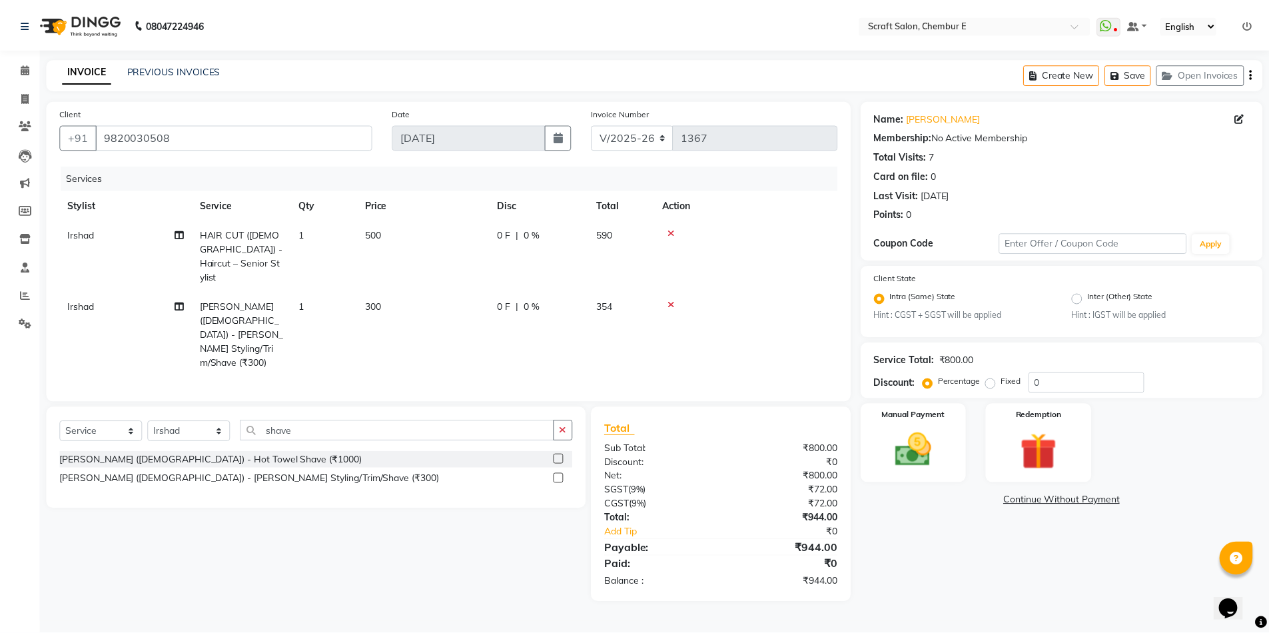
scroll to position [0, 10]
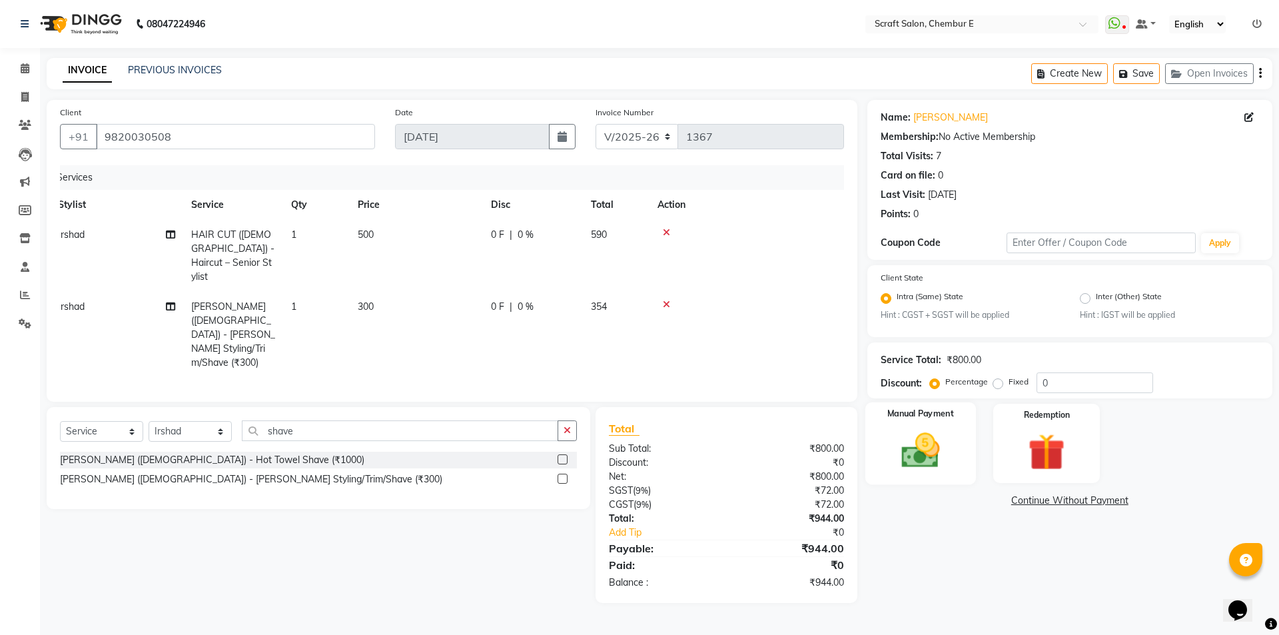
click at [888, 438] on div "Manual Payment" at bounding box center [920, 443] width 111 height 82
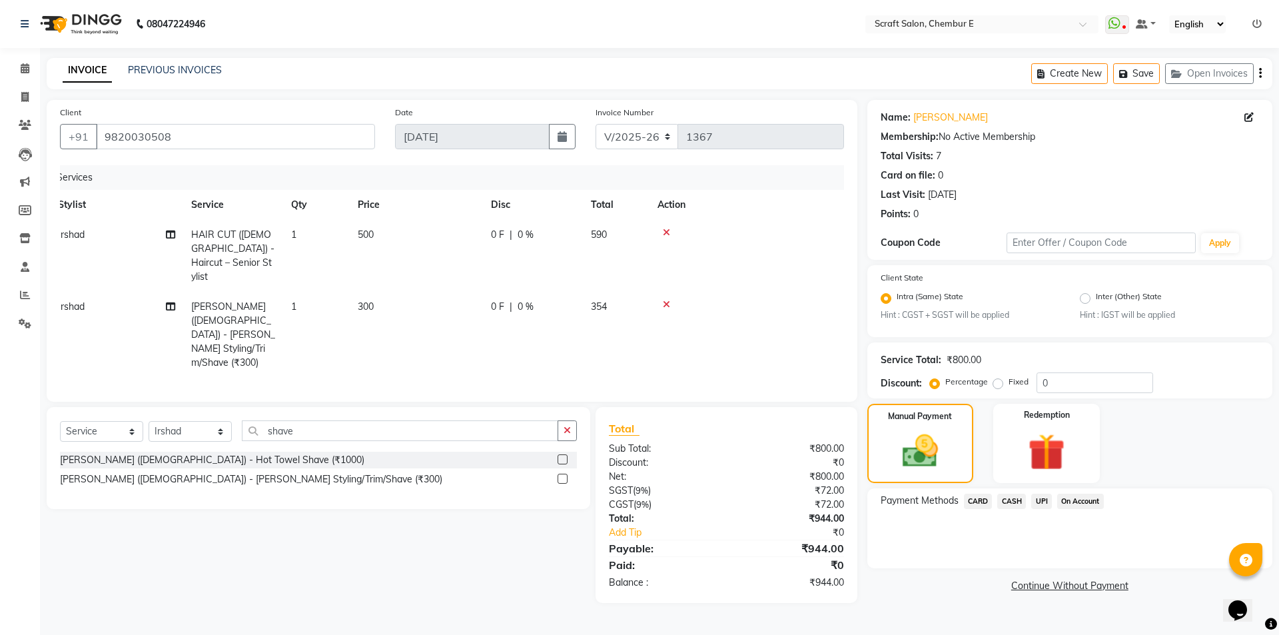
click at [1013, 499] on span "CASH" at bounding box center [1011, 501] width 29 height 15
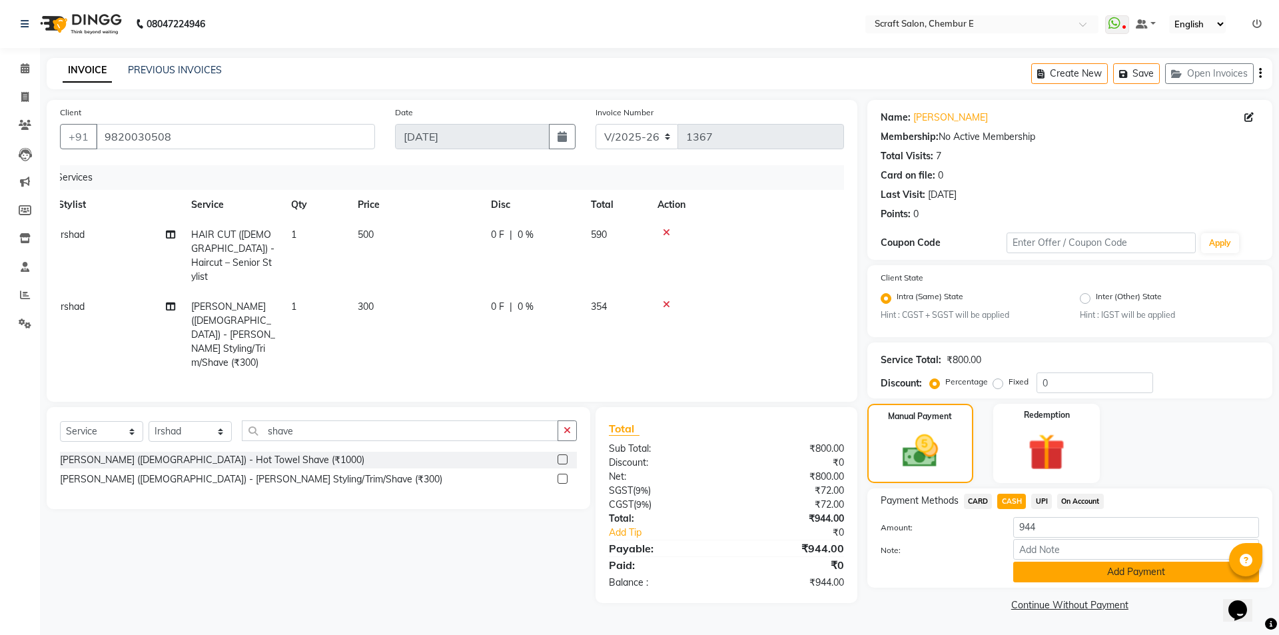
click at [1045, 568] on button "Add Payment" at bounding box center [1136, 572] width 246 height 21
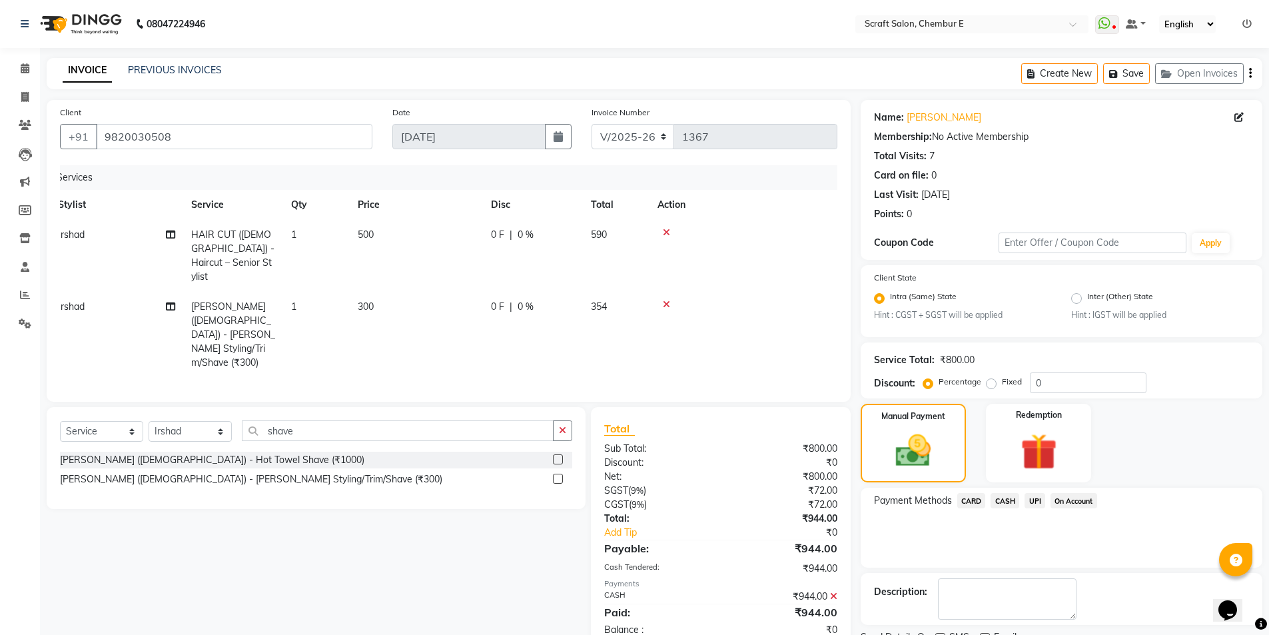
scroll to position [55, 0]
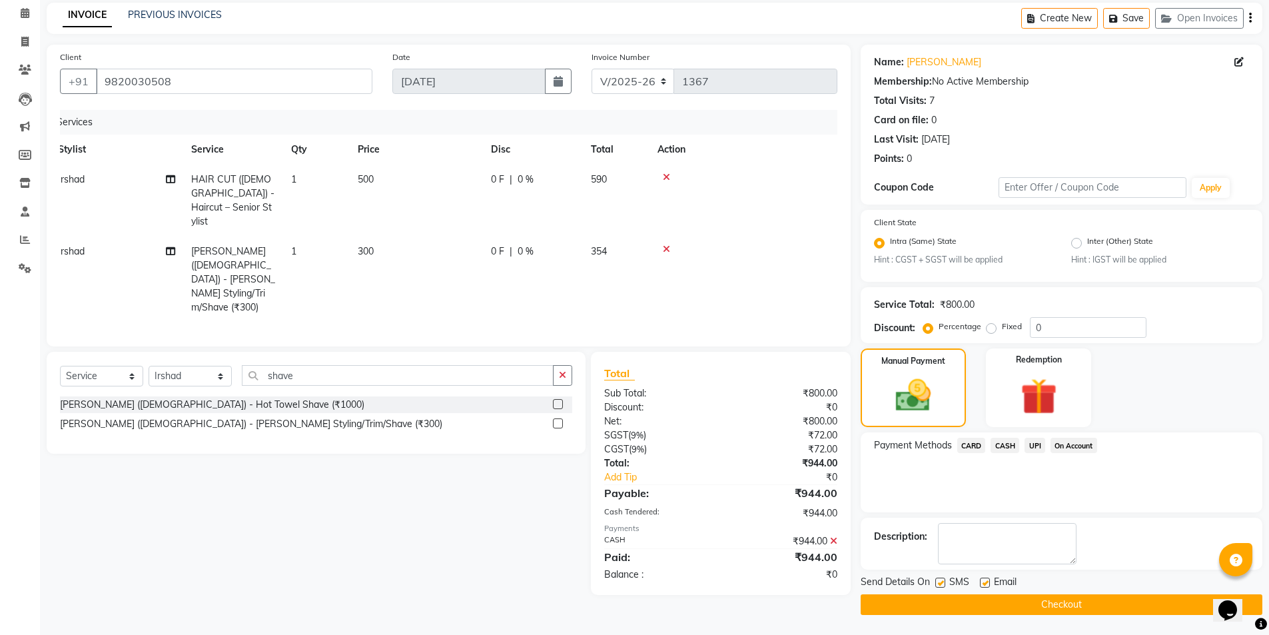
click at [986, 579] on label at bounding box center [985, 583] width 10 height 10
click at [986, 579] on input "checkbox" at bounding box center [984, 583] width 9 height 9
checkbox input "false"
click at [981, 604] on button "Checkout" at bounding box center [1062, 604] width 402 height 21
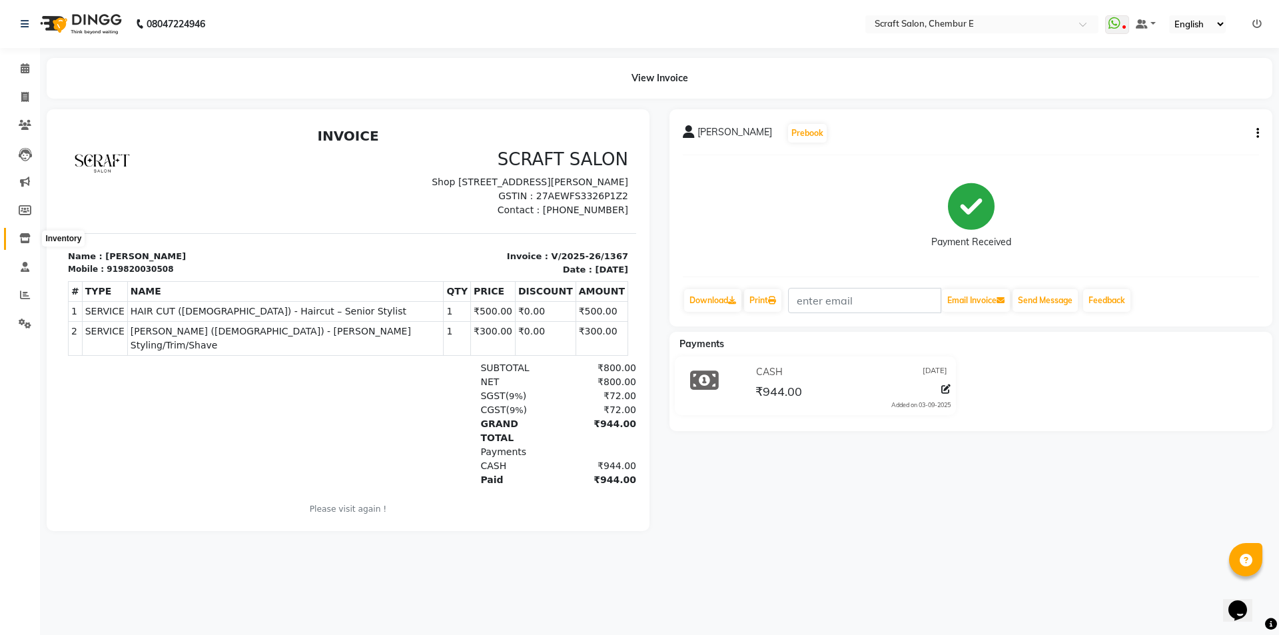
click at [27, 237] on icon at bounding box center [24, 238] width 11 height 10
select select
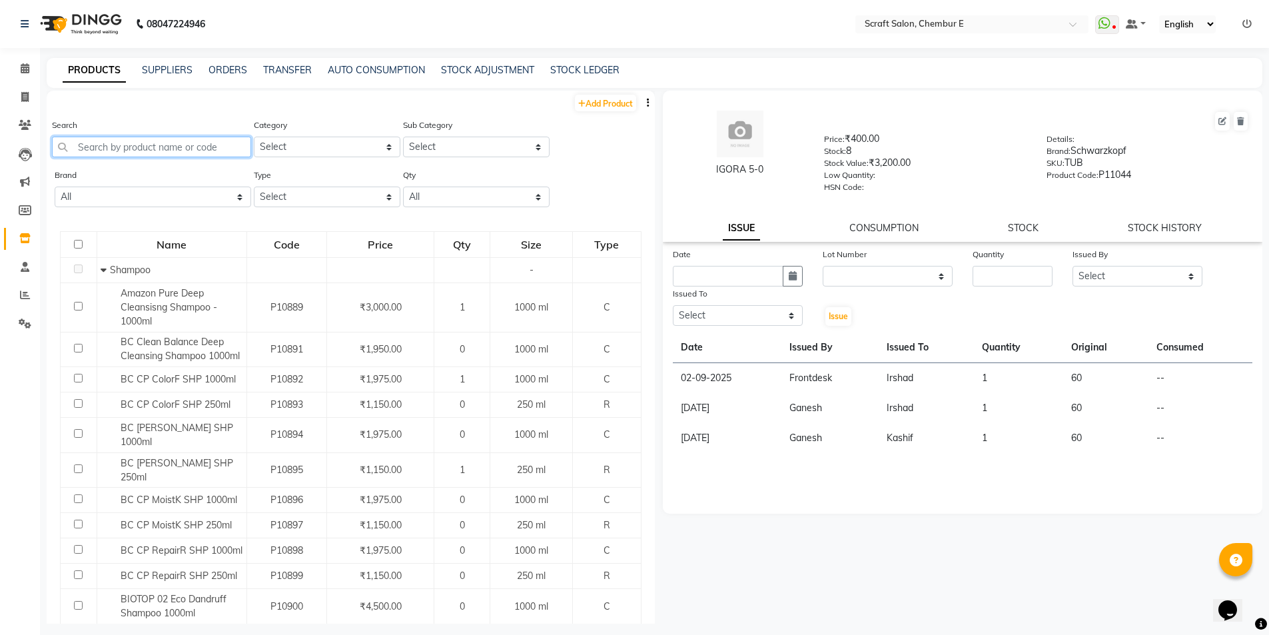
click at [189, 147] on input "text" at bounding box center [151, 147] width 199 height 21
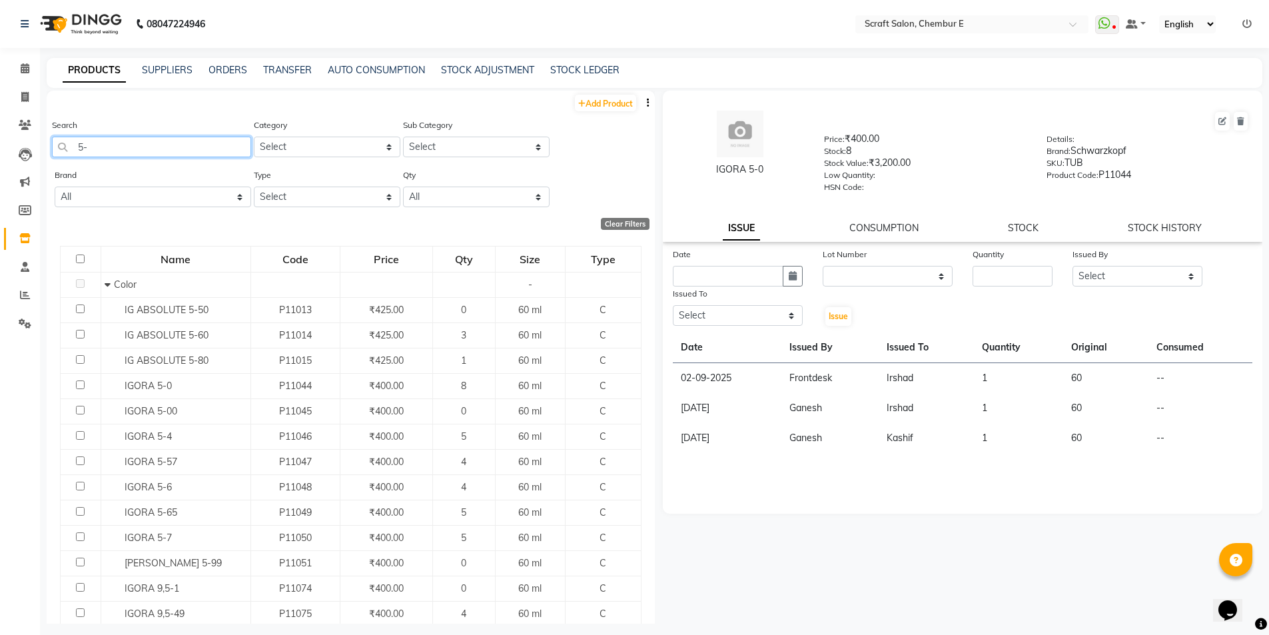
type input "5"
click at [117, 144] on input "inoa 5" at bounding box center [151, 147] width 199 height 21
type input "i"
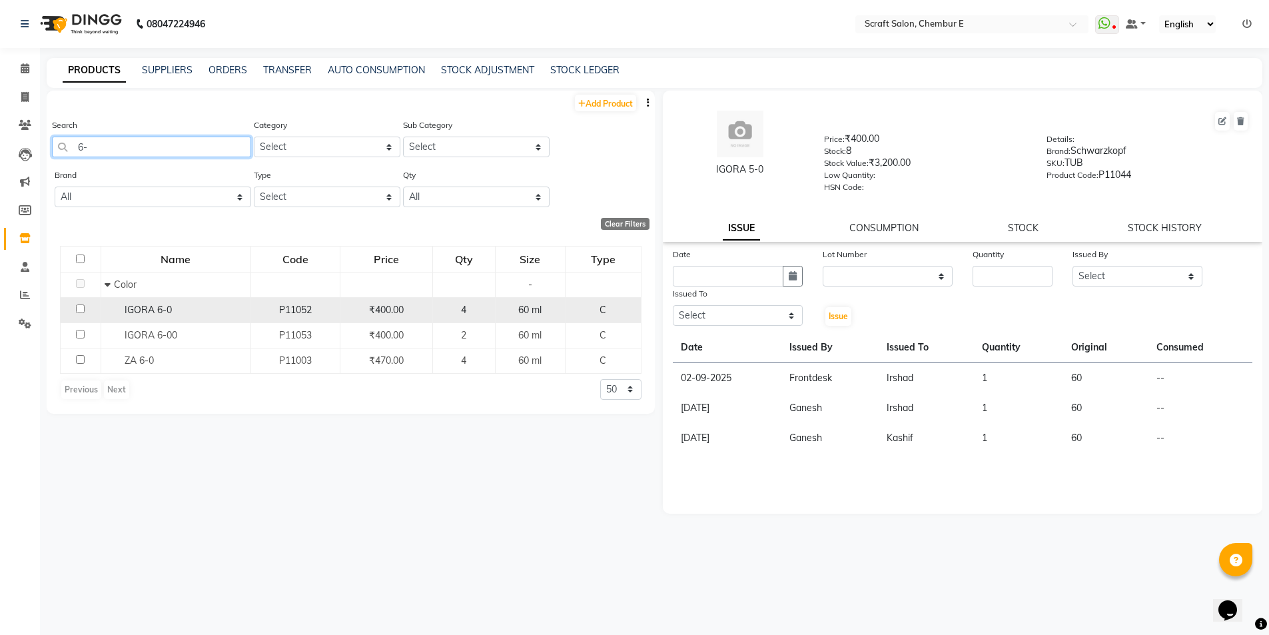
type input "6"
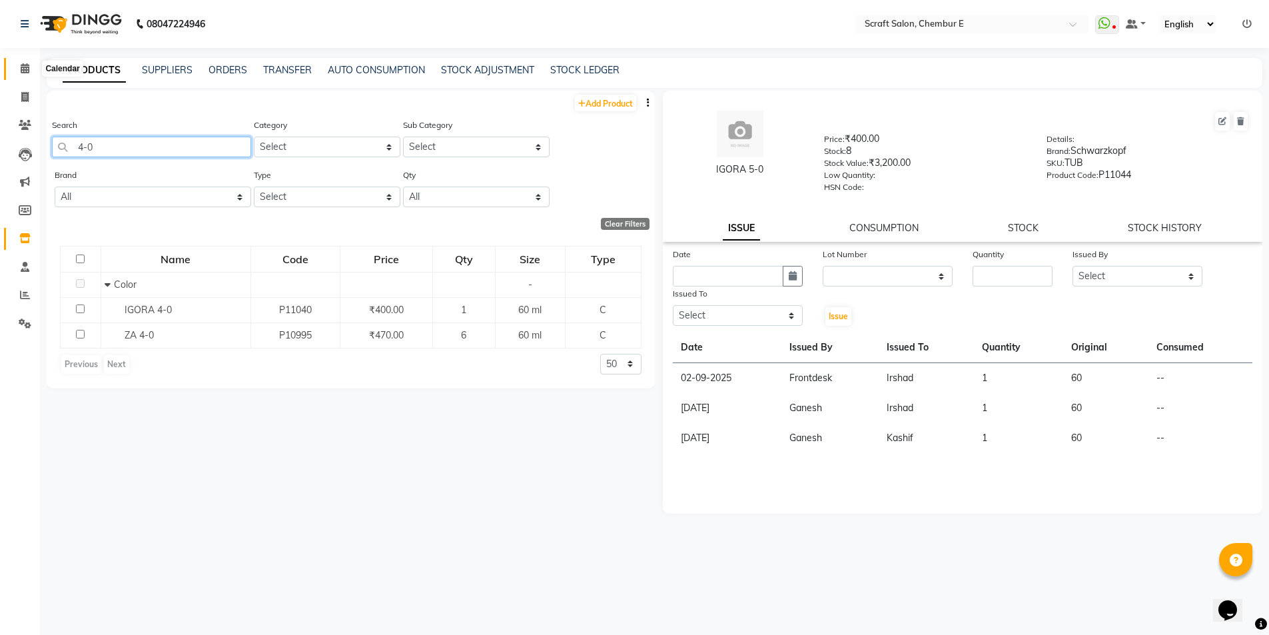
type input "4-0"
click at [23, 67] on icon at bounding box center [25, 68] width 9 height 10
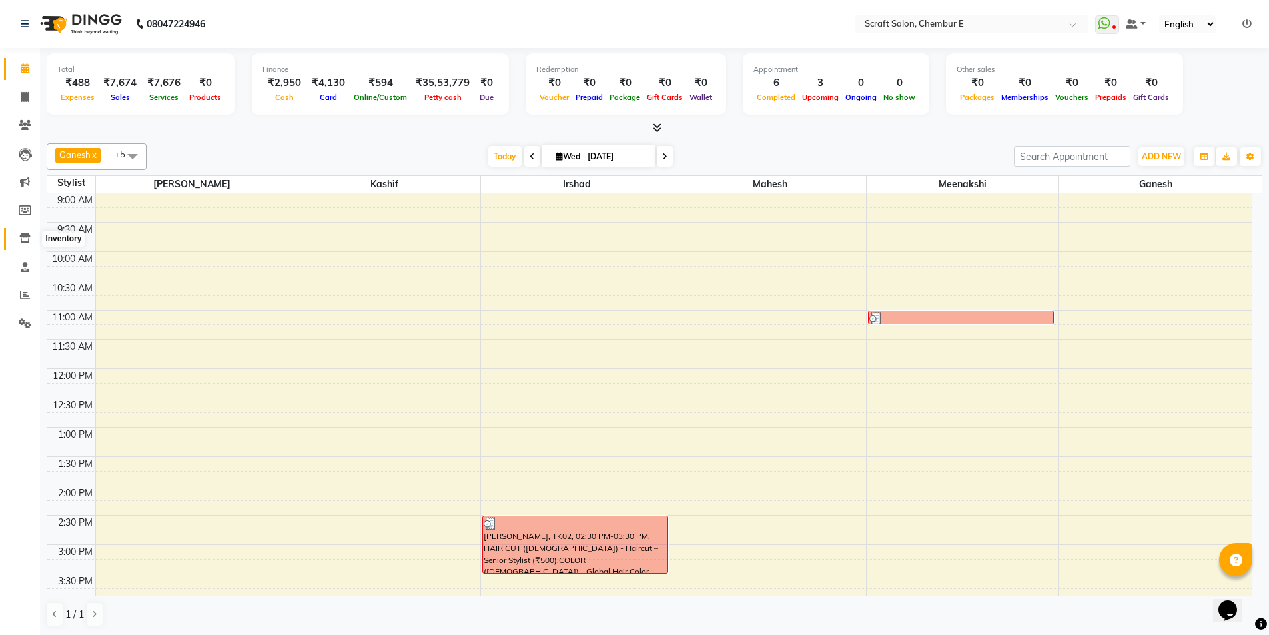
click at [24, 240] on icon at bounding box center [24, 238] width 11 height 10
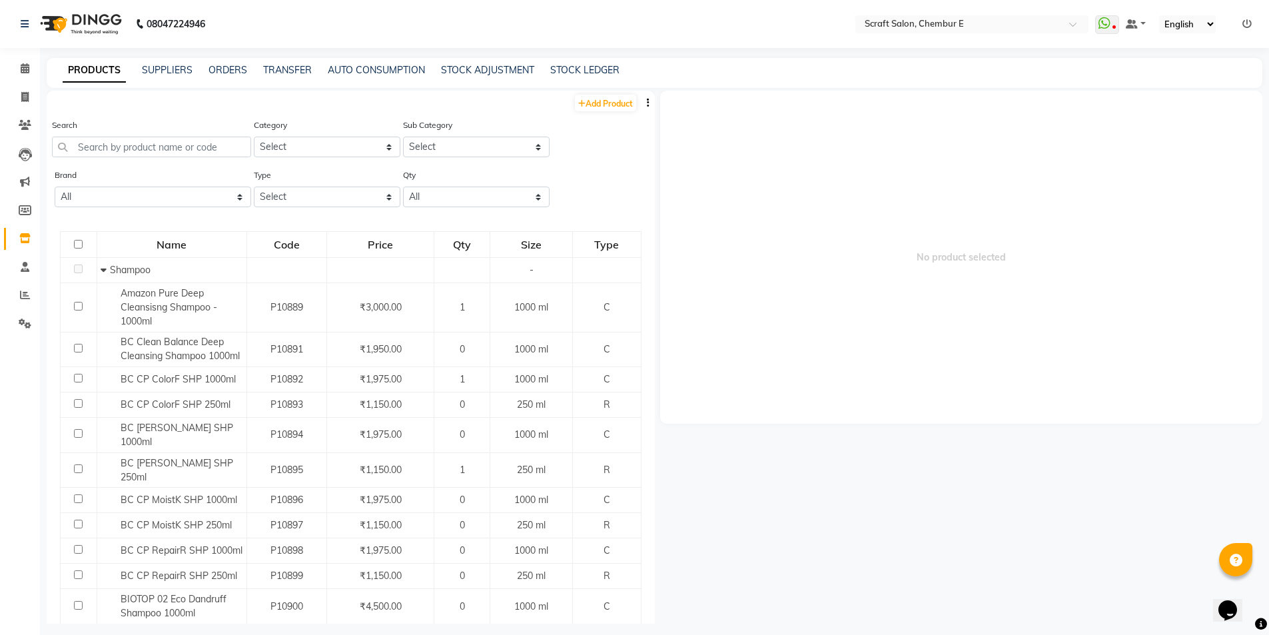
click at [150, 135] on div "Search" at bounding box center [151, 137] width 199 height 39
click at [163, 145] on input "text" at bounding box center [151, 147] width 199 height 21
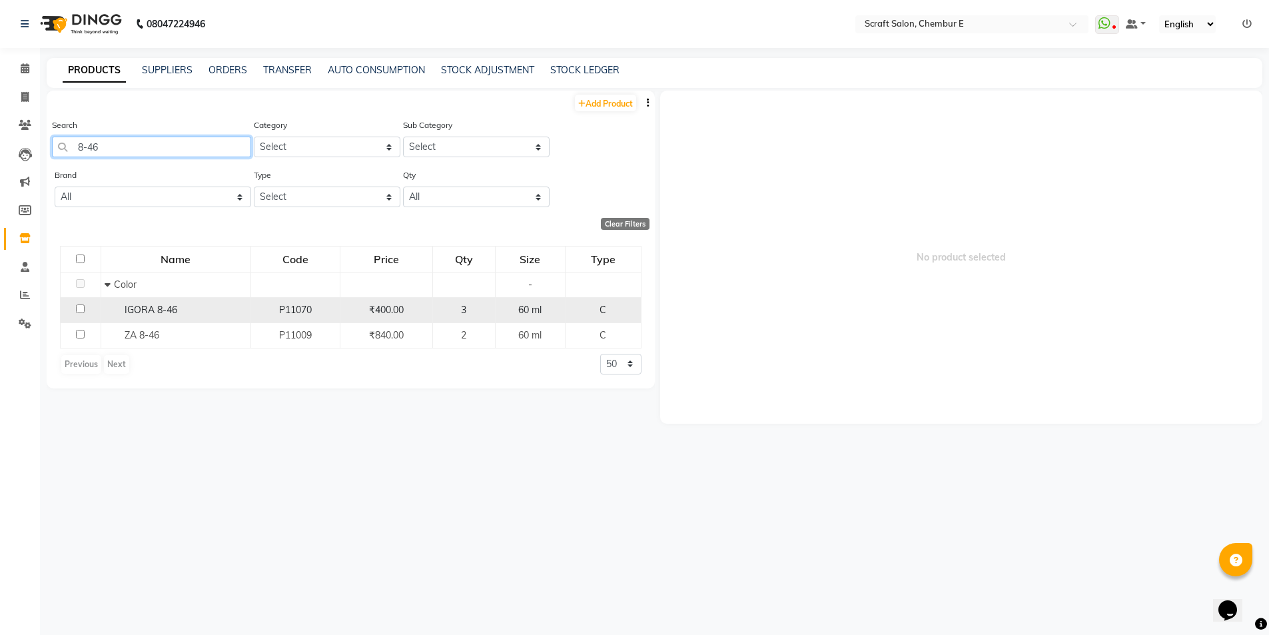
type input "8-46"
click at [83, 310] on input "checkbox" at bounding box center [80, 308] width 9 height 9
checkbox input "true"
select select
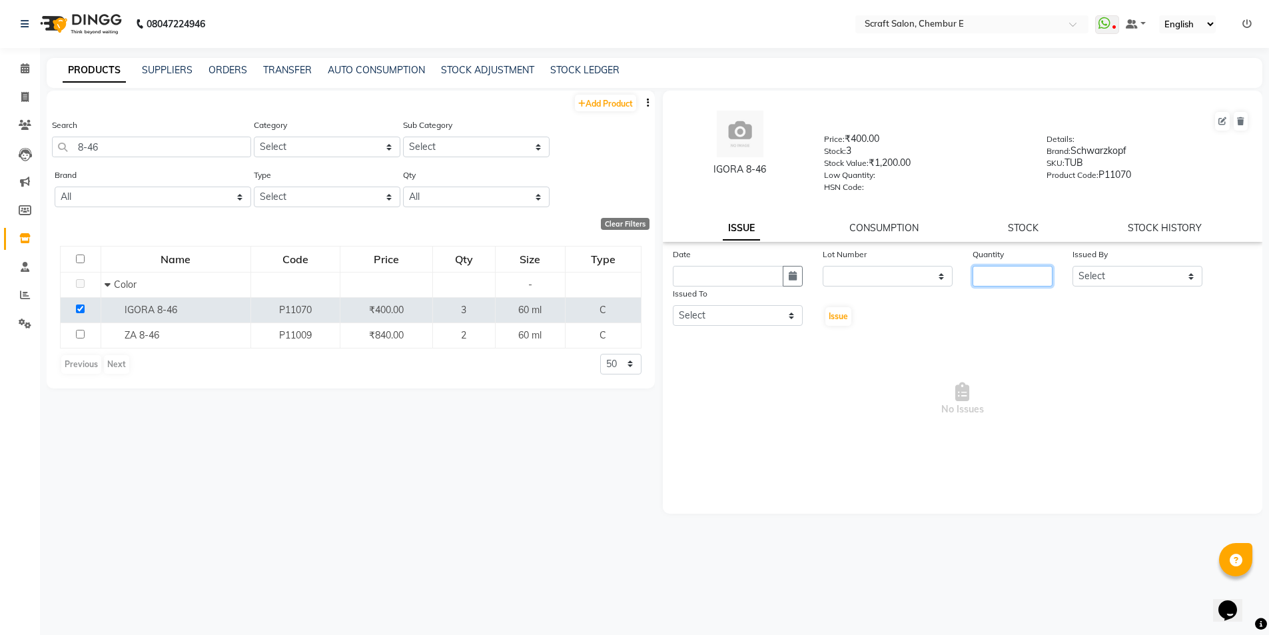
click at [1021, 272] on input "number" at bounding box center [1013, 276] width 80 height 21
type input "1"
click at [1186, 273] on select "Select Frontdesk Ganesh [PERSON_NAME] Mahesh Meenakshi [PERSON_NAME]" at bounding box center [1138, 276] width 130 height 21
select select "81195"
click at [1073, 266] on select "Select Frontdesk Ganesh [PERSON_NAME] Mahesh Meenakshi [PERSON_NAME]" at bounding box center [1138, 276] width 130 height 21
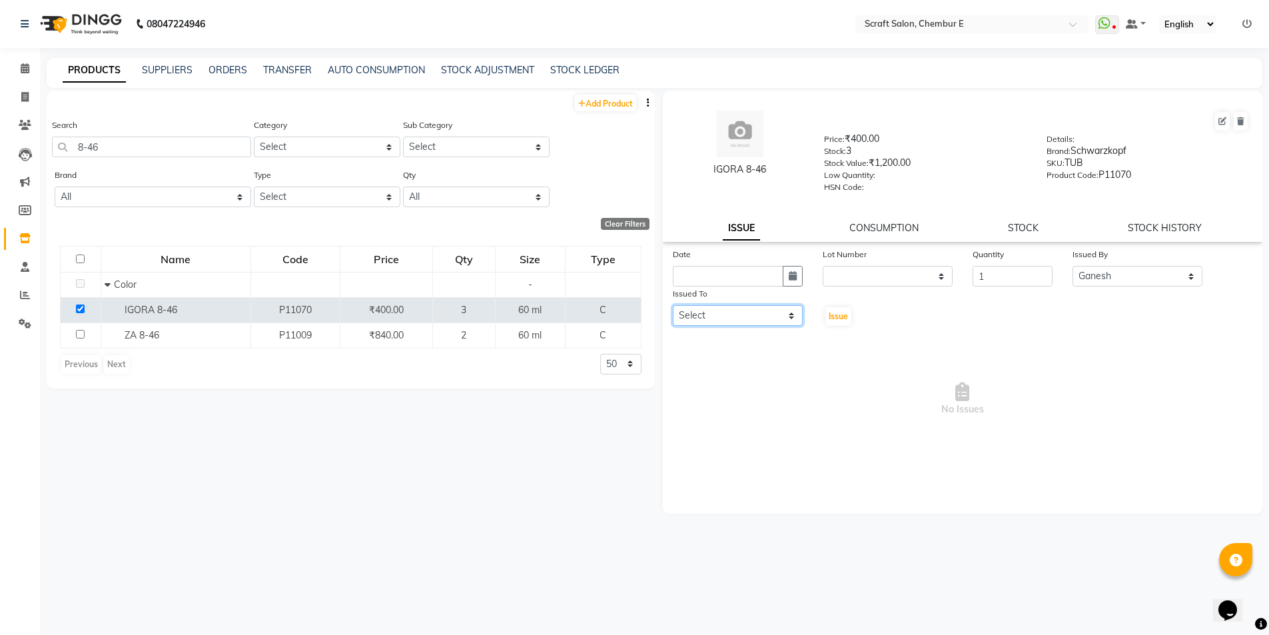
click at [792, 316] on select "Select Frontdesk Ganesh [PERSON_NAME] Mahesh Meenakshi [PERSON_NAME]" at bounding box center [738, 315] width 130 height 21
select select "33658"
click at [673, 305] on select "Select Frontdesk Ganesh [PERSON_NAME] Mahesh Meenakshi [PERSON_NAME]" at bounding box center [738, 315] width 130 height 21
drag, startPoint x: 794, startPoint y: 273, endPoint x: 785, endPoint y: 276, distance: 9.7
click at [794, 274] on icon "button" at bounding box center [793, 275] width 8 height 9
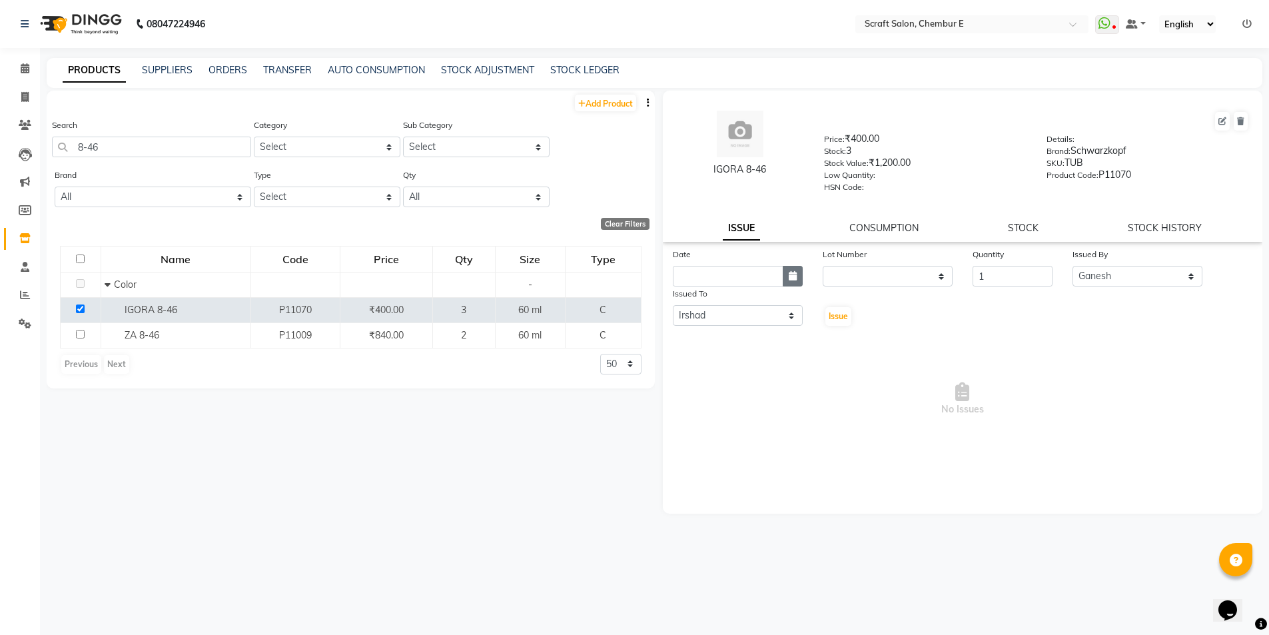
select select "9"
select select "2025"
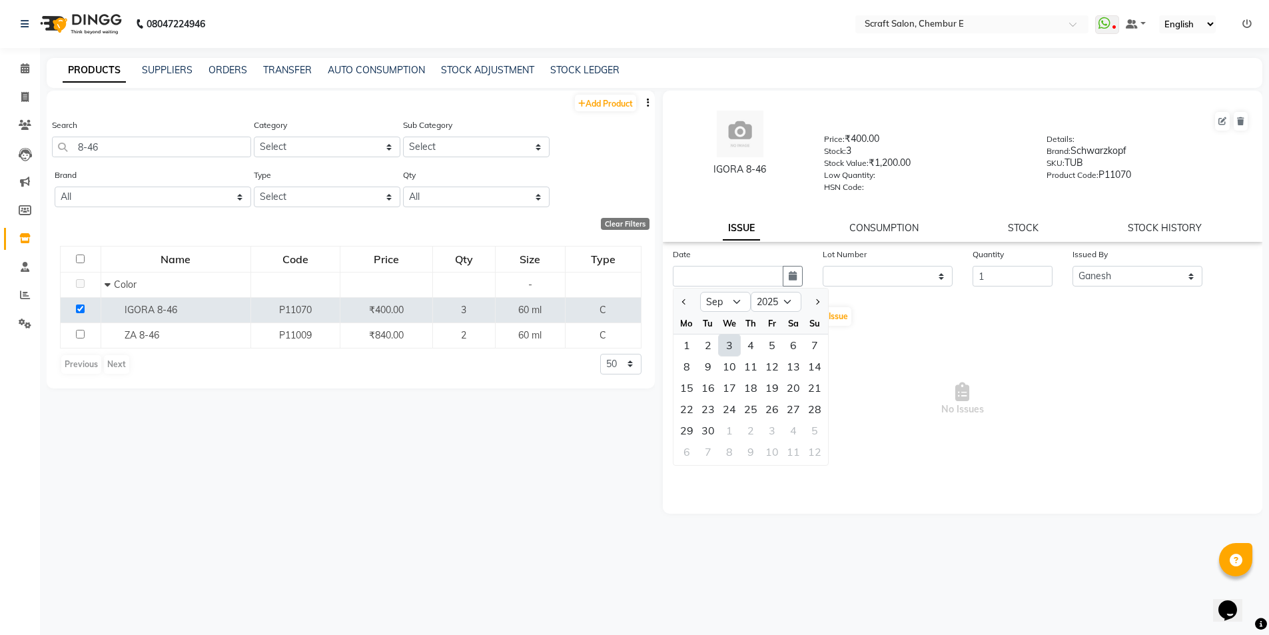
click at [728, 346] on div "3" at bounding box center [729, 344] width 21 height 21
type input "[DATE]"
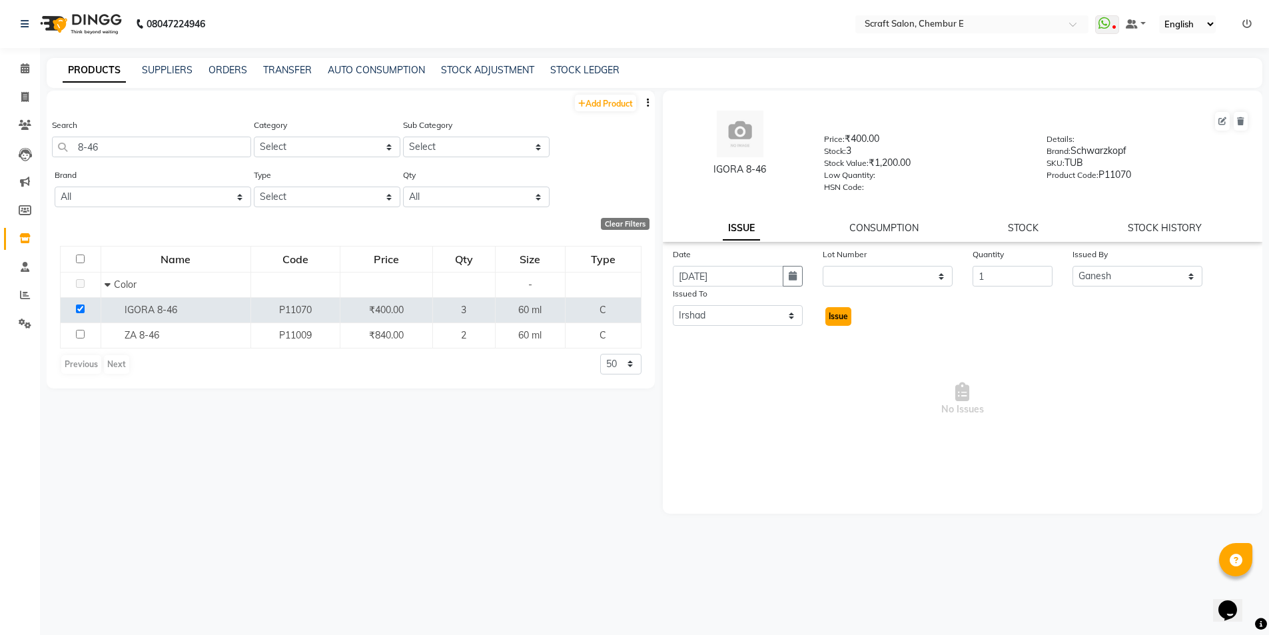
click at [835, 322] on button "Issue" at bounding box center [839, 316] width 26 height 19
select select
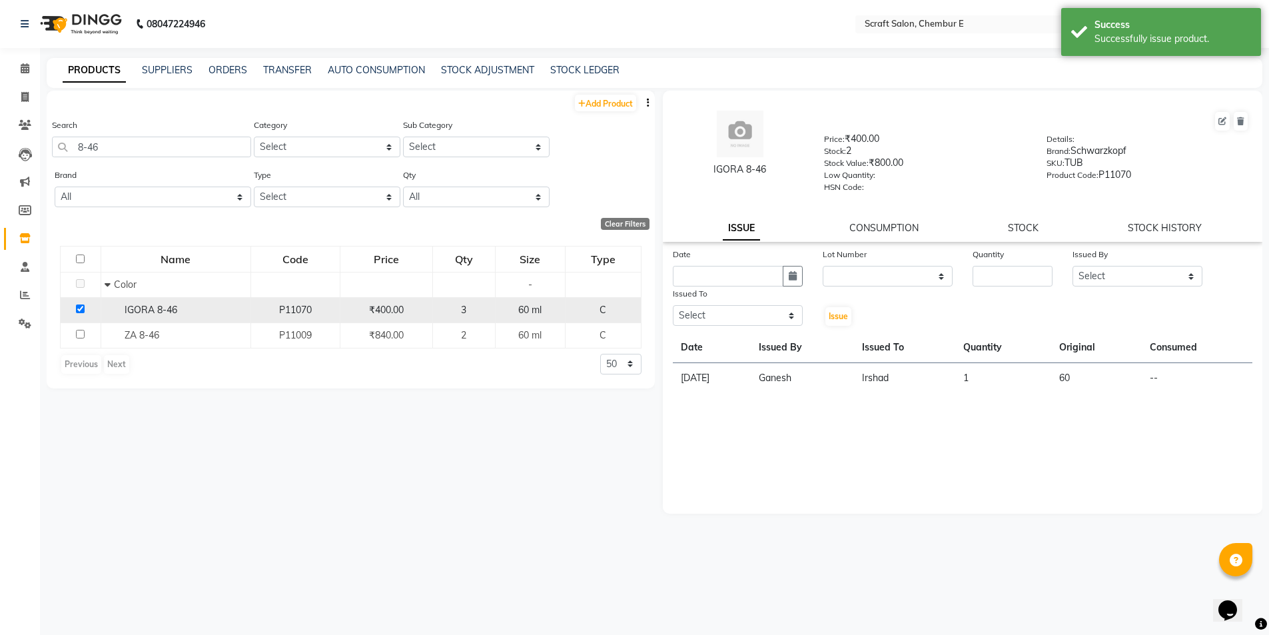
click at [82, 305] on input "checkbox" at bounding box center [80, 308] width 9 height 9
checkbox input "false"
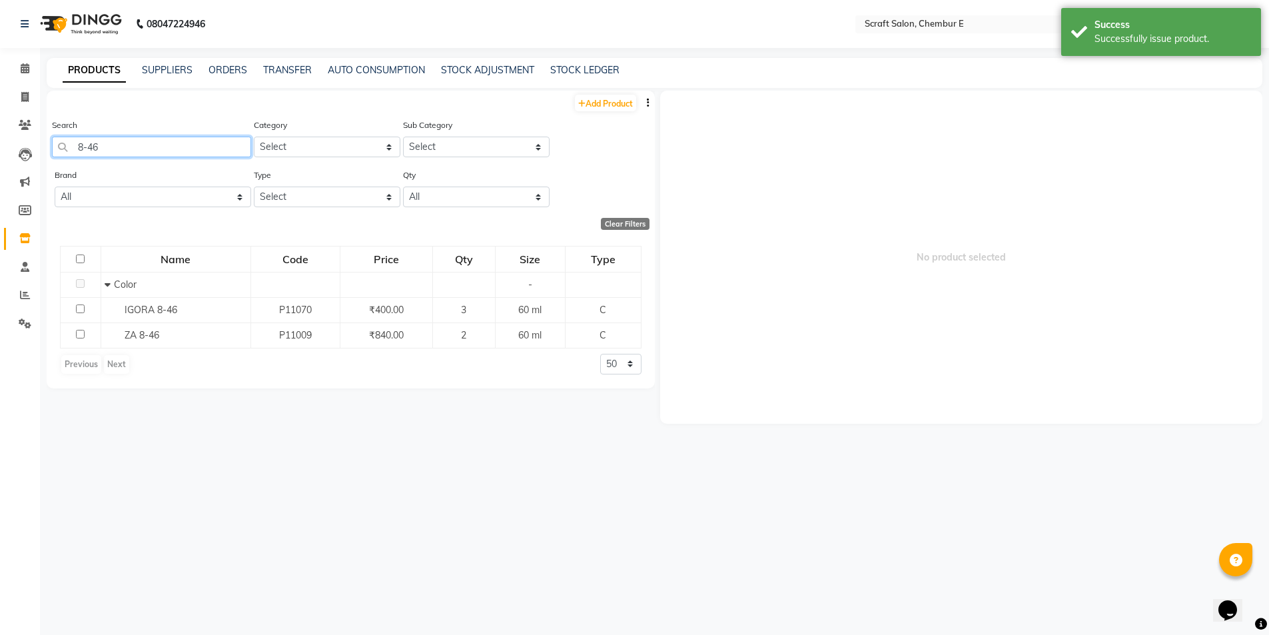
click at [132, 148] on input "8-46" at bounding box center [151, 147] width 199 height 21
type input "8"
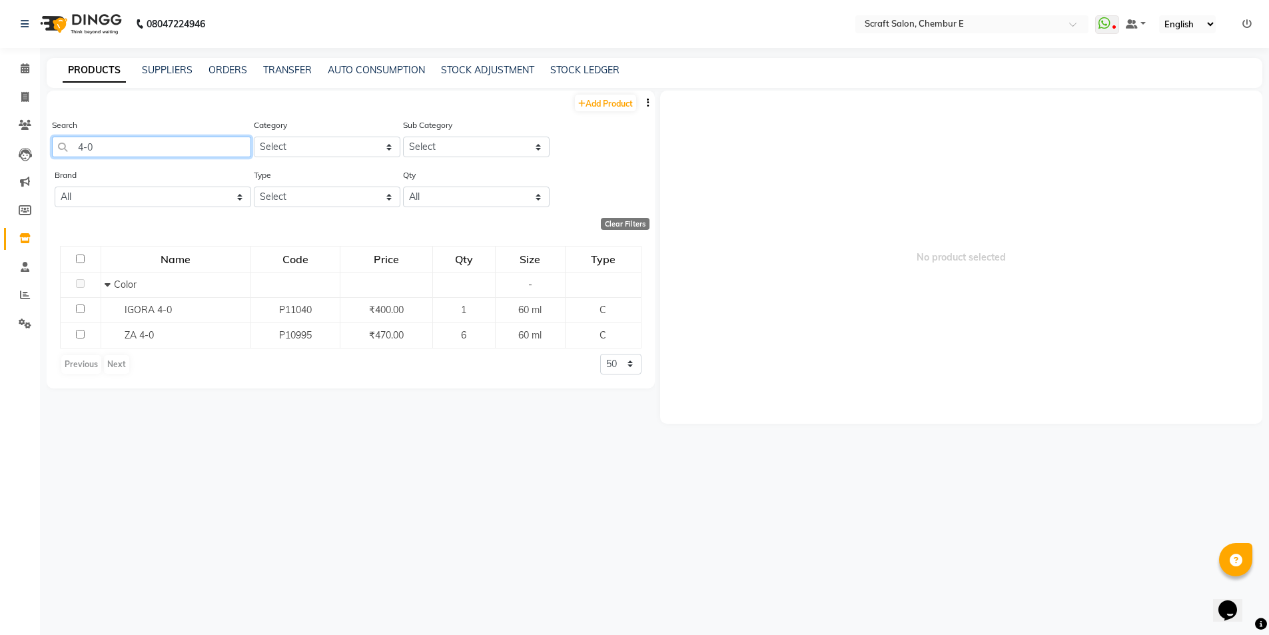
type input "4-0"
